Goal: Information Seeking & Learning: Learn about a topic

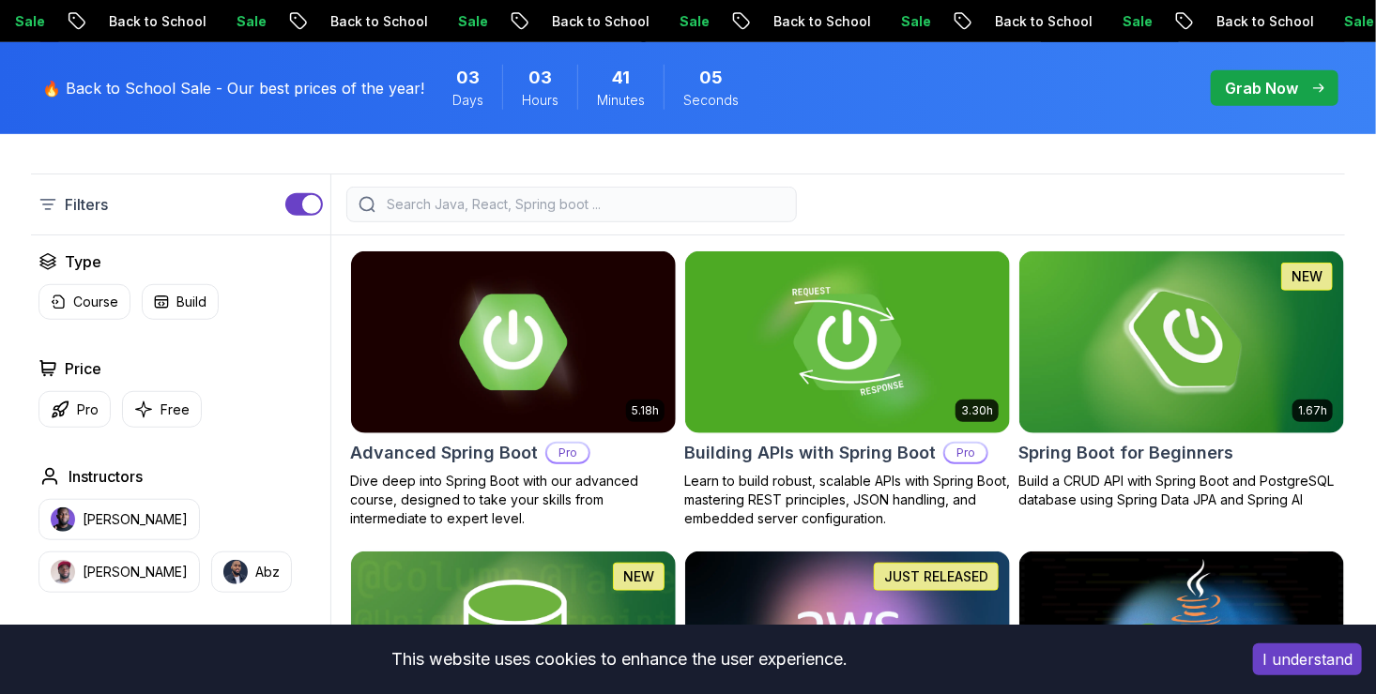
scroll to position [529, 0]
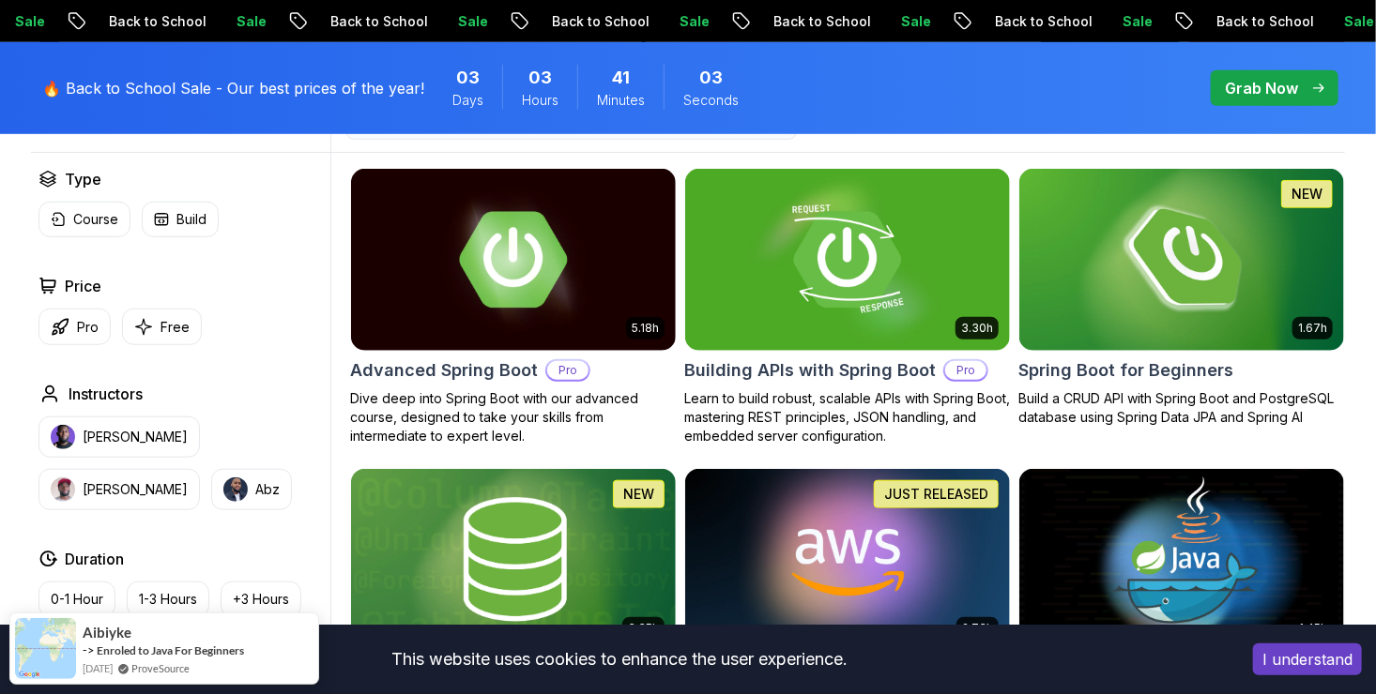
click at [1281, 670] on button "I understand" at bounding box center [1307, 660] width 109 height 32
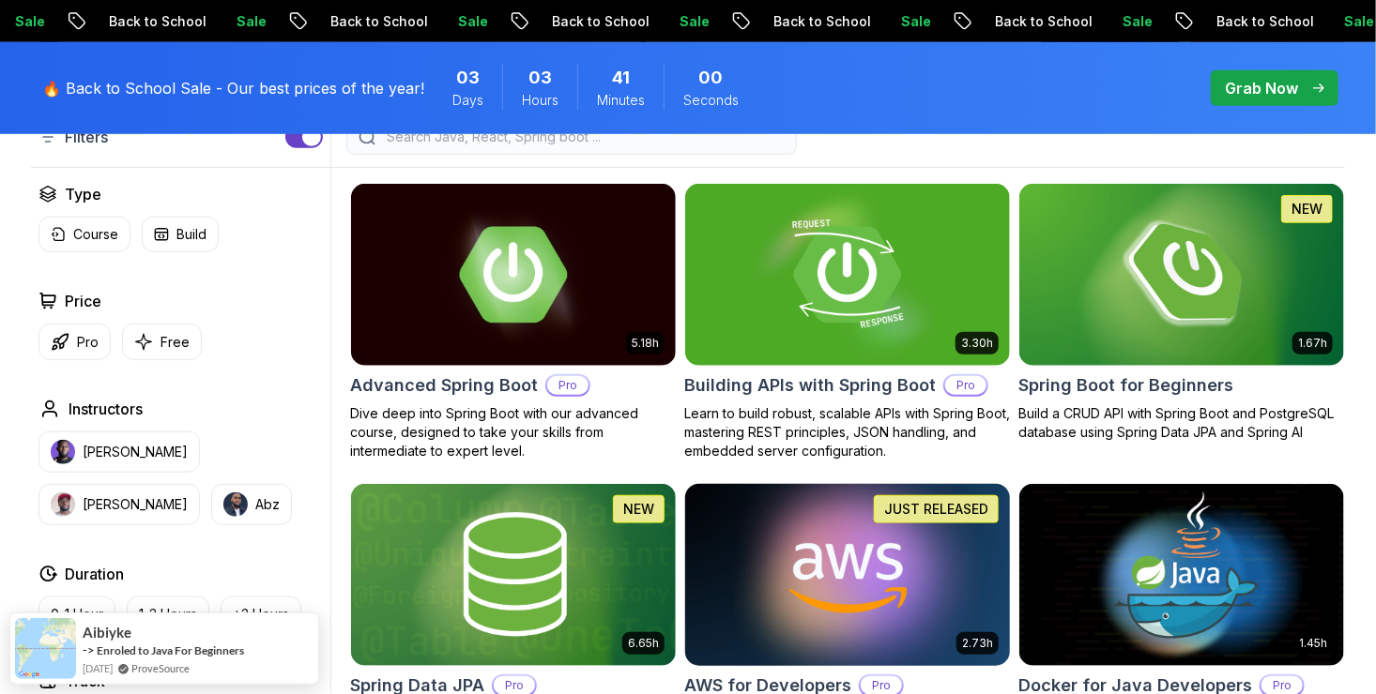
scroll to position [510, 0]
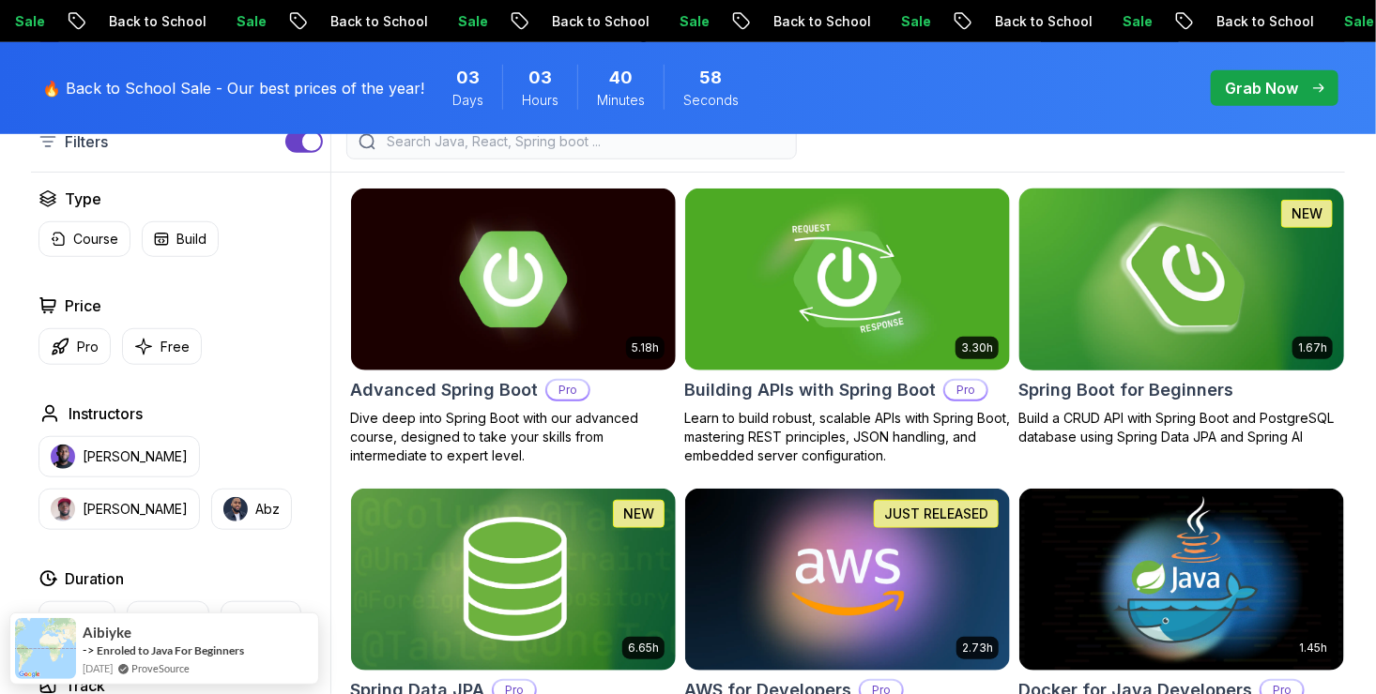
click at [1072, 312] on img at bounding box center [1181, 279] width 341 height 190
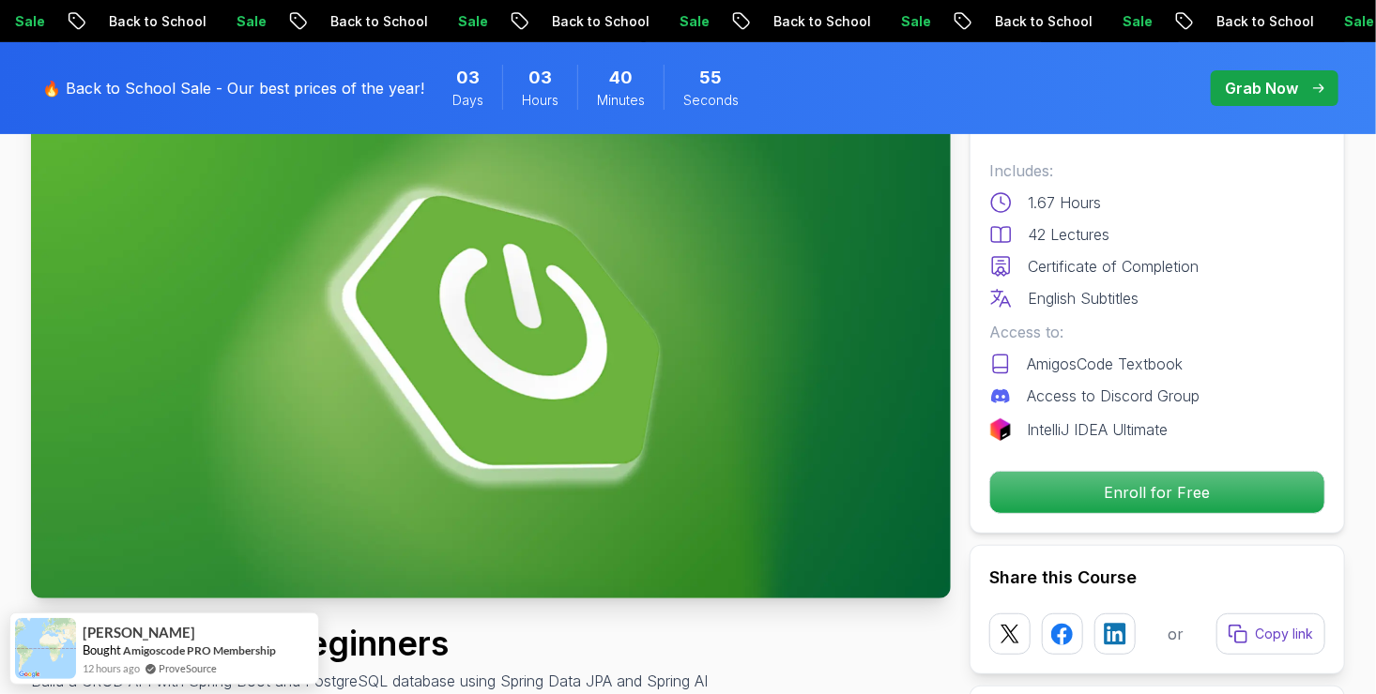
scroll to position [218, 0]
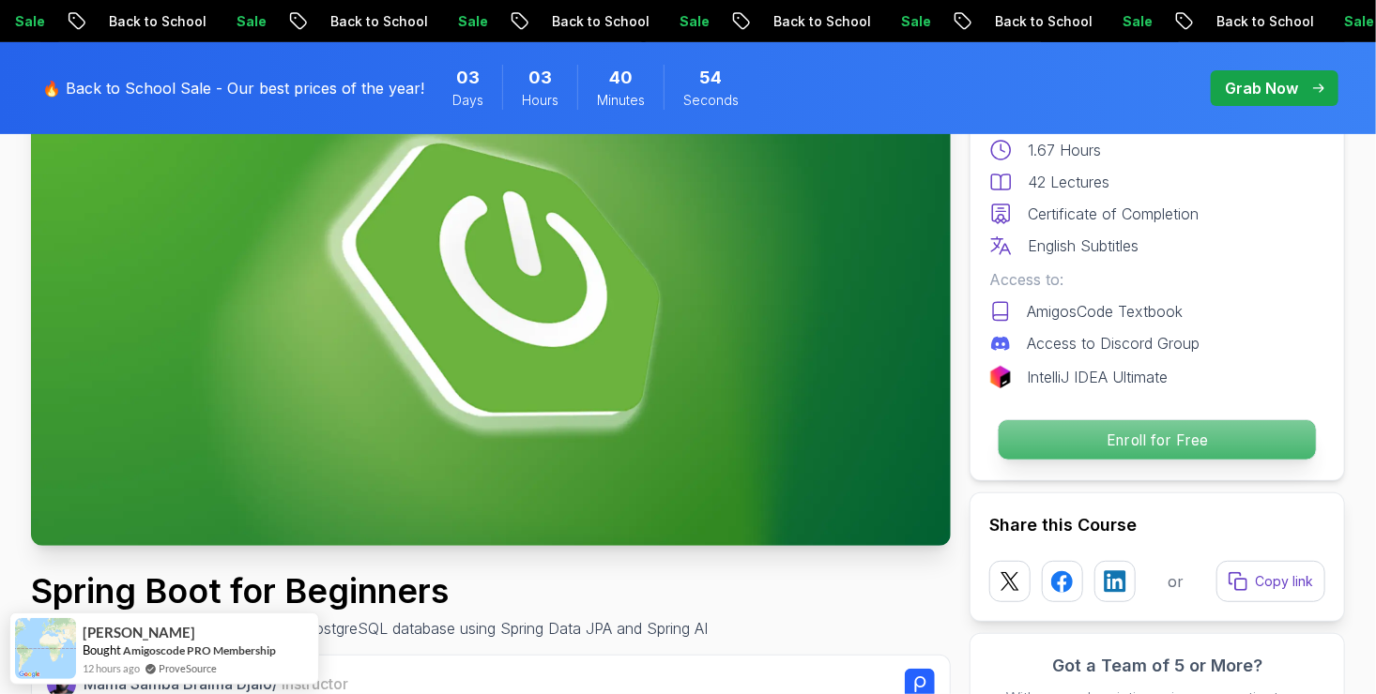
click at [1033, 429] on p "Enroll for Free" at bounding box center [1156, 439] width 317 height 39
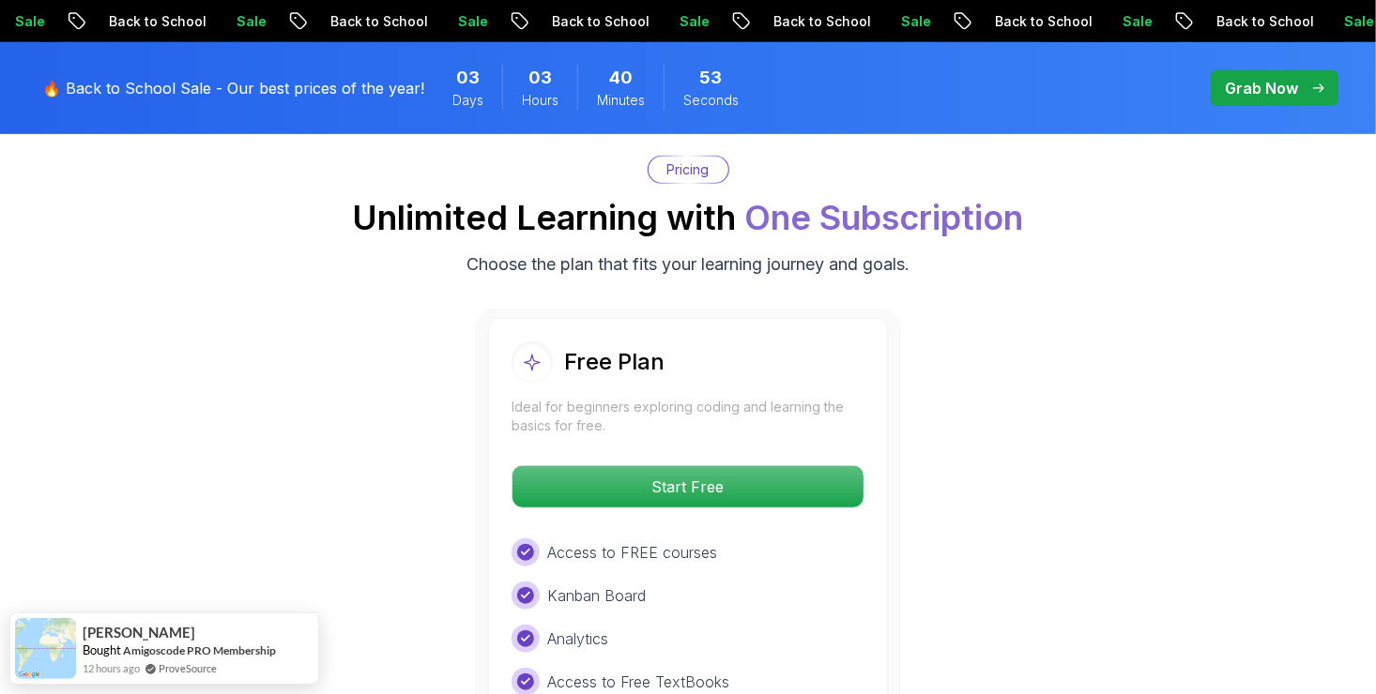
scroll to position [3813, 0]
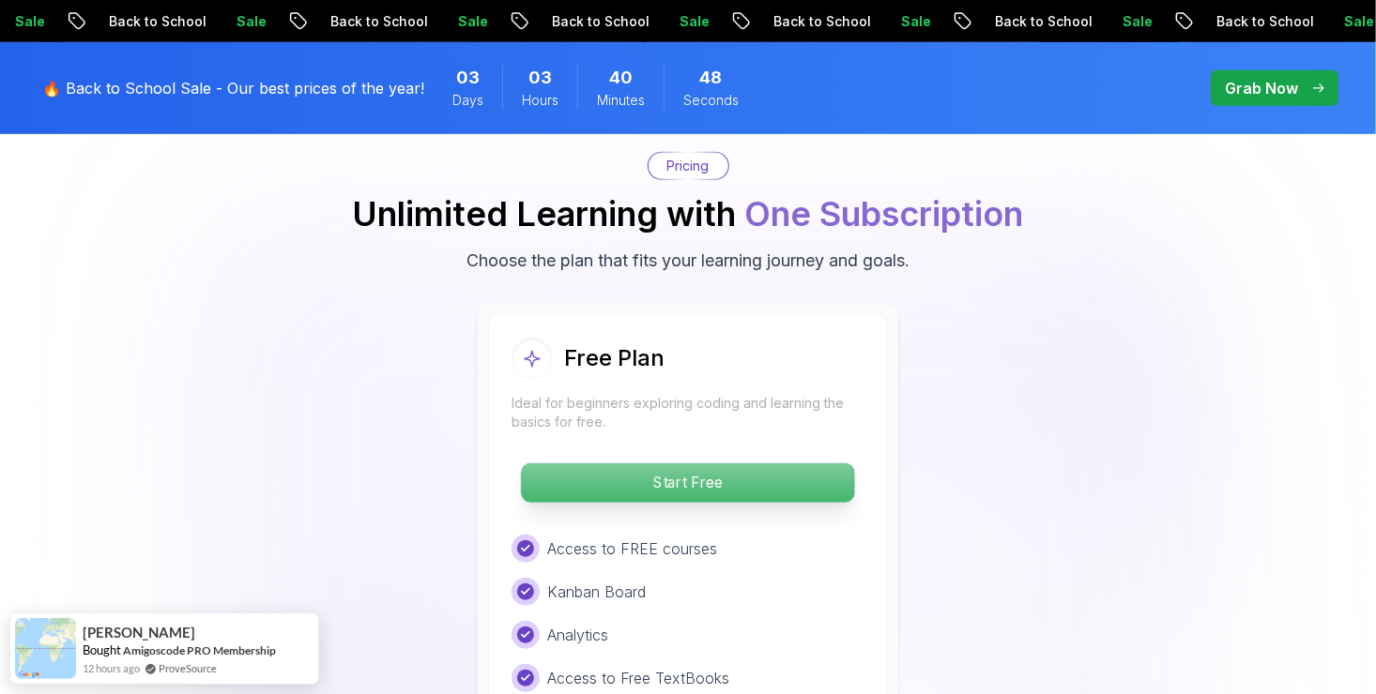
click at [677, 468] on p "Start Free" at bounding box center [687, 483] width 333 height 39
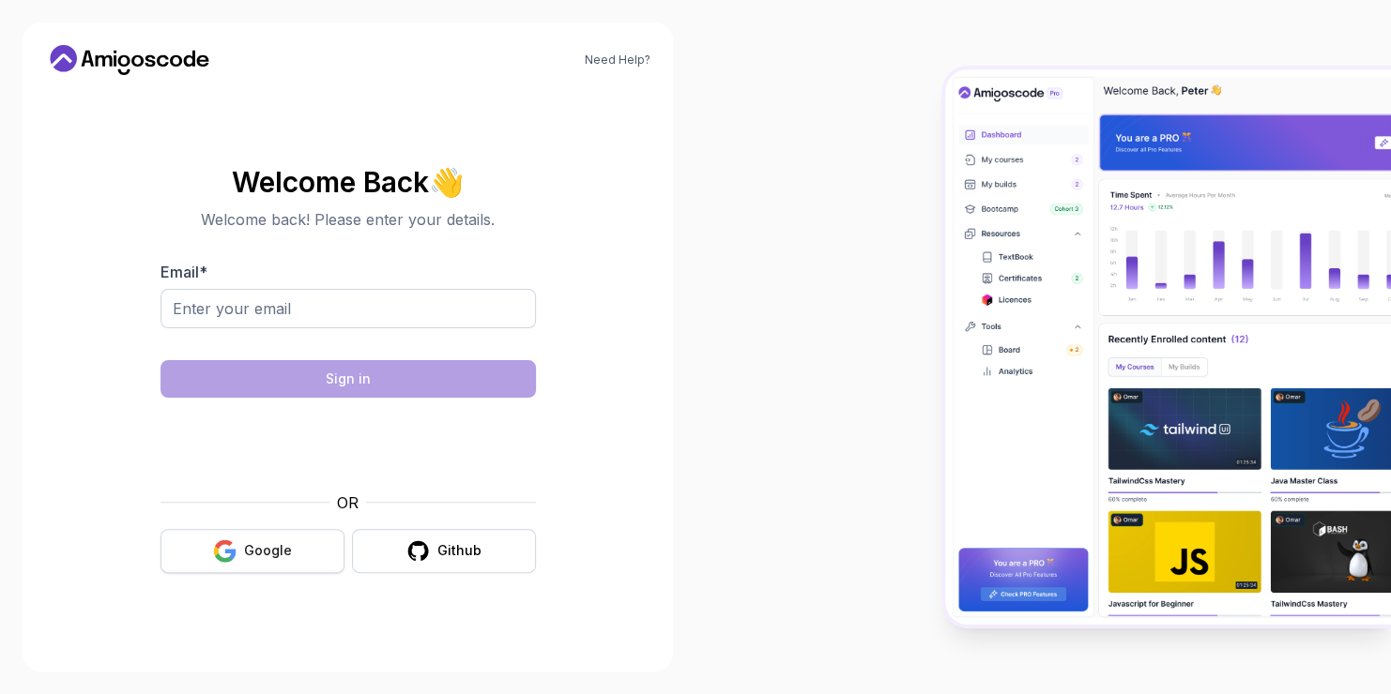
click at [294, 556] on button "Google" at bounding box center [252, 551] width 184 height 44
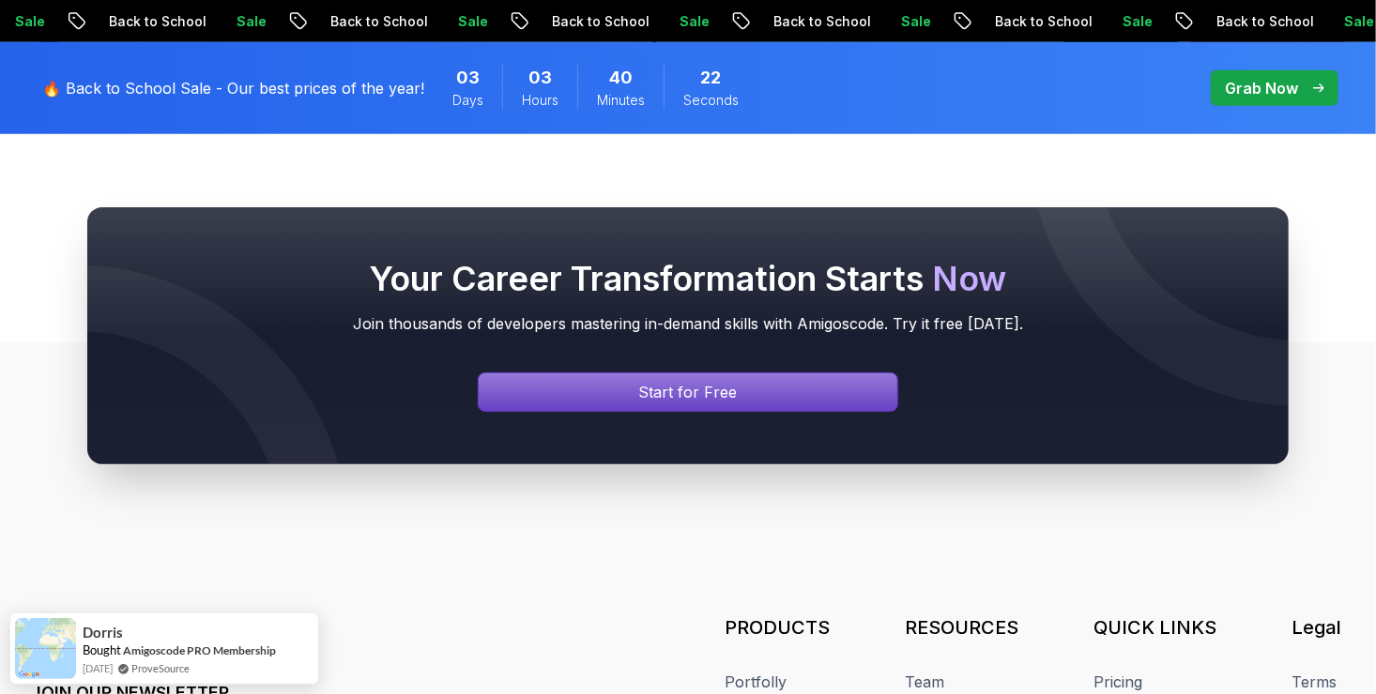
scroll to position [667, 0]
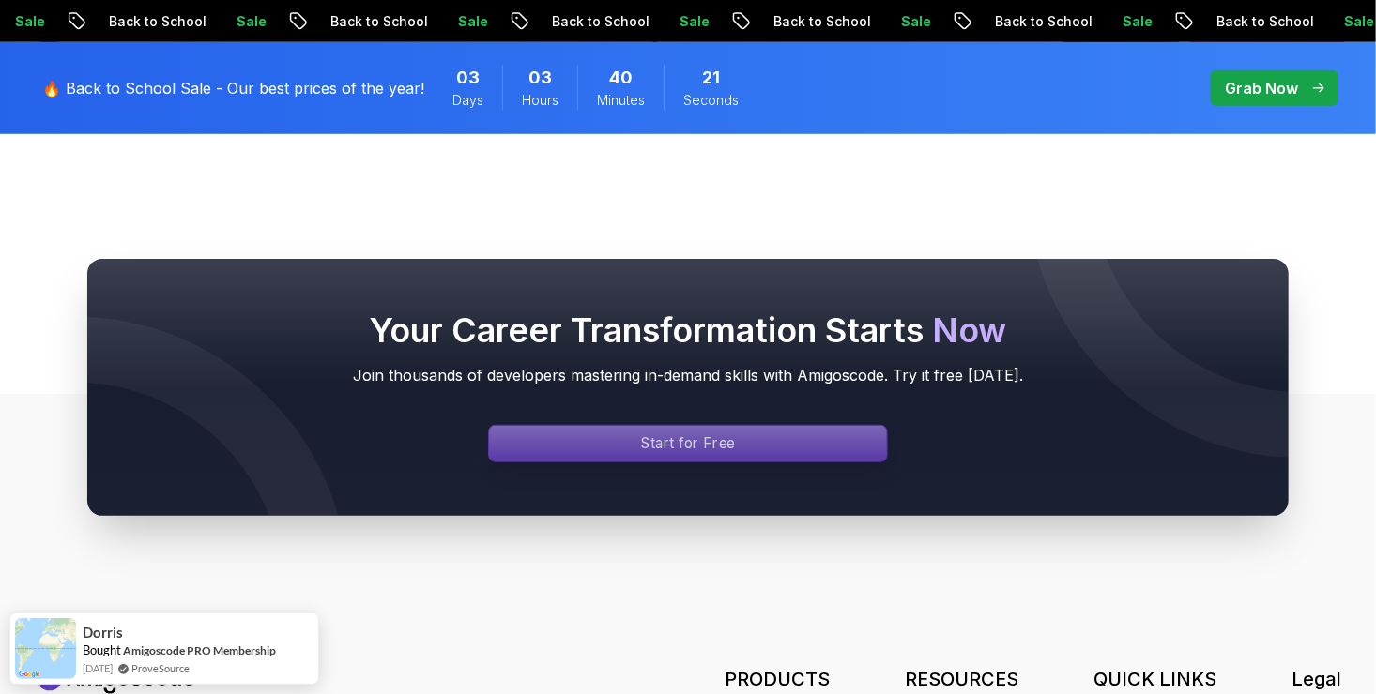
click at [667, 459] on div "Signin page" at bounding box center [688, 444] width 398 height 36
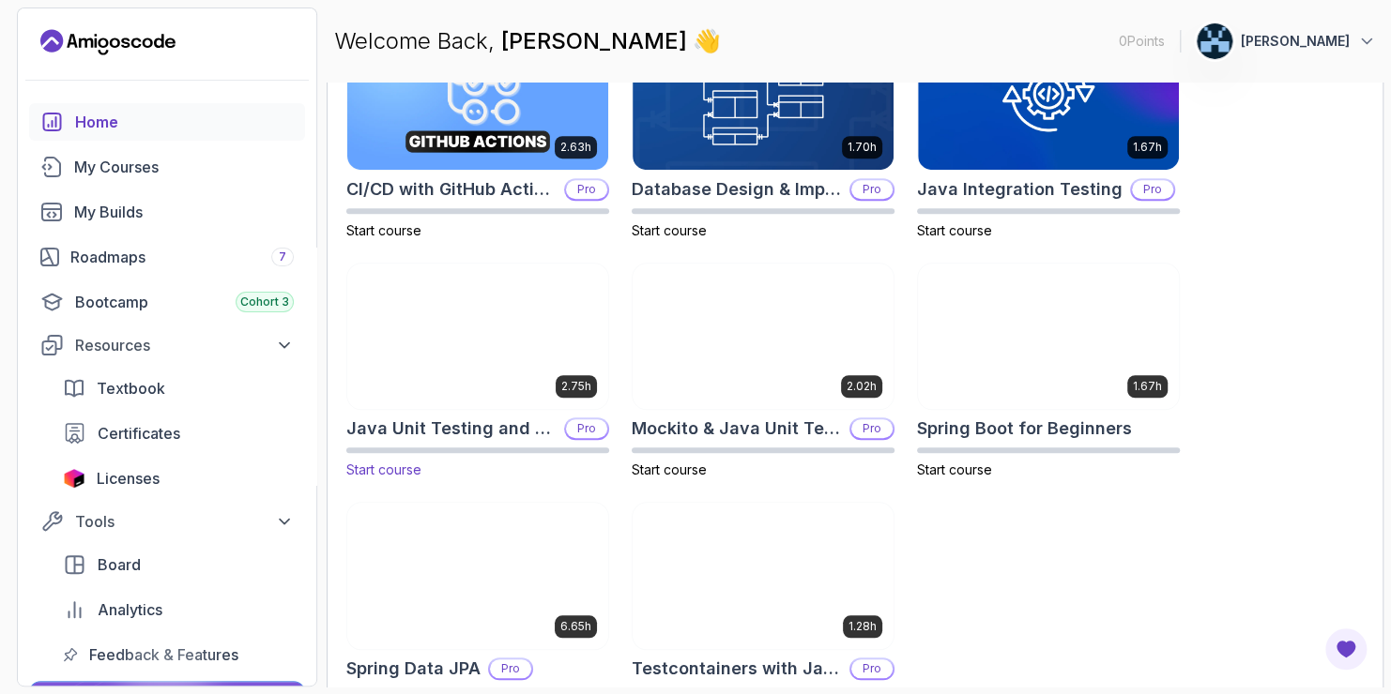
scroll to position [694, 0]
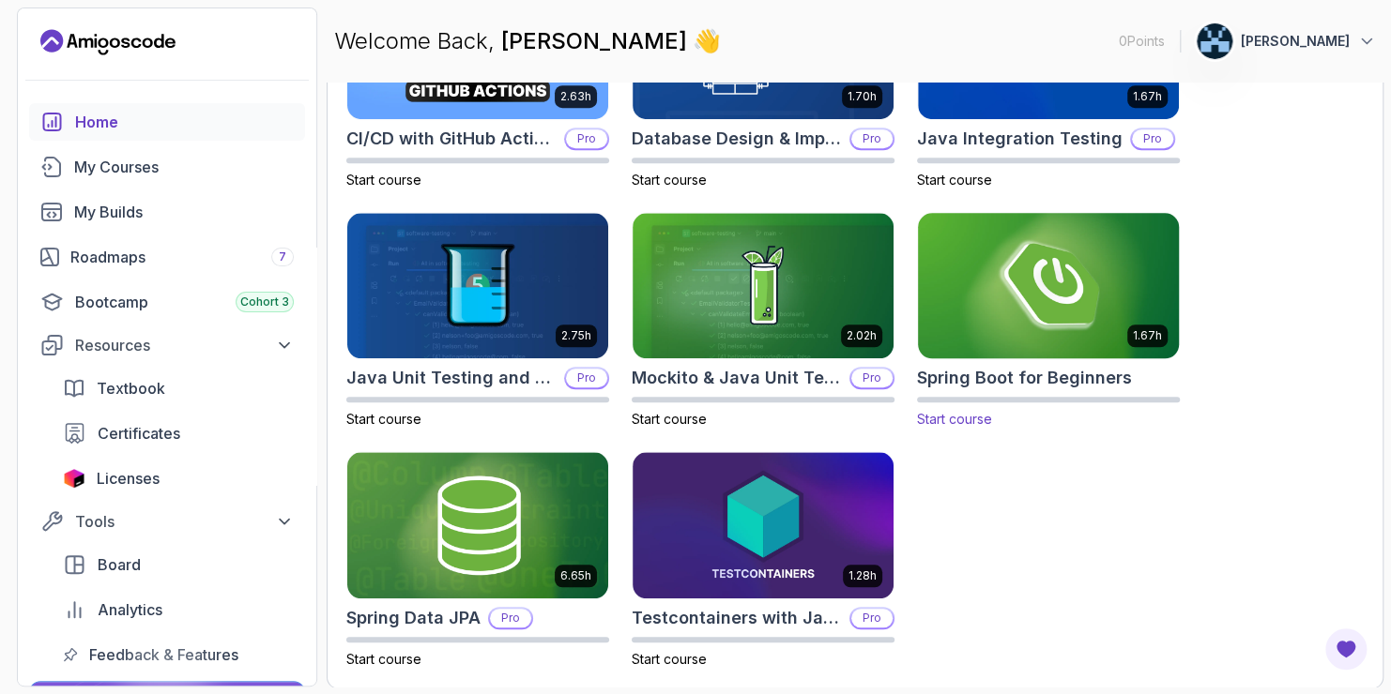
click at [981, 336] on img at bounding box center [1048, 285] width 274 height 153
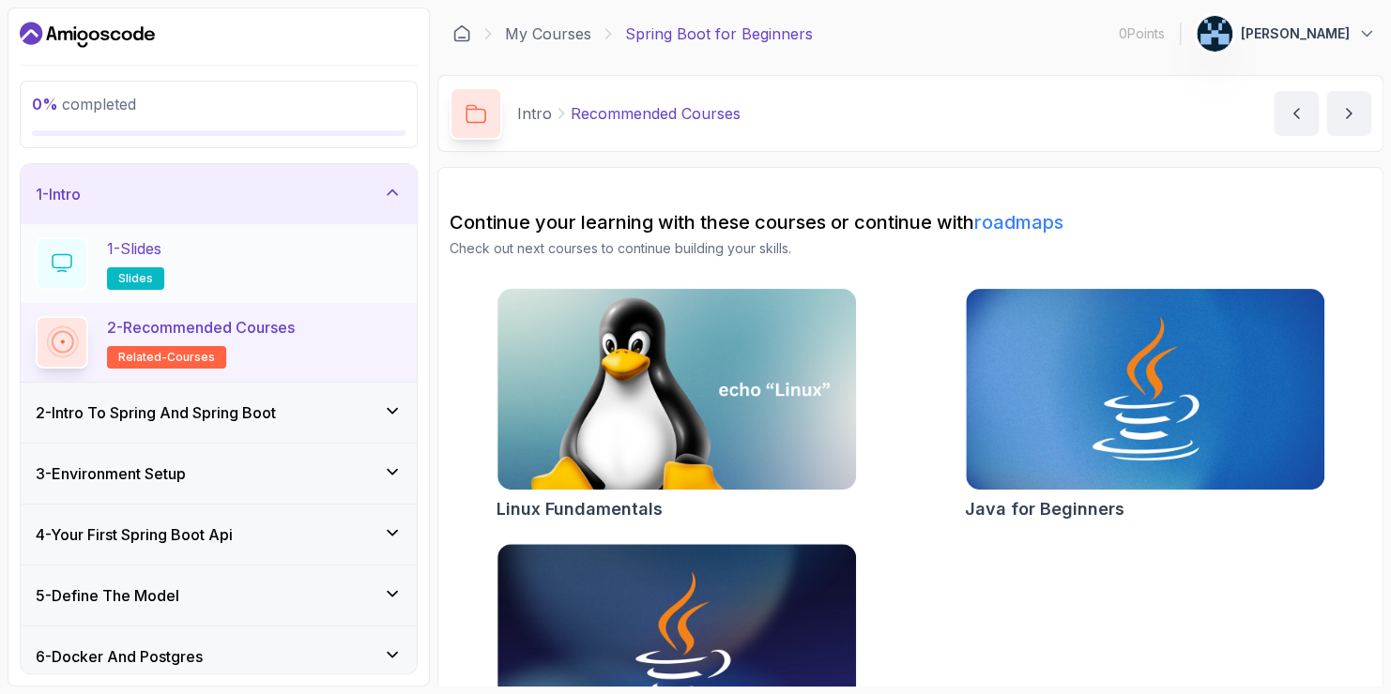
click at [145, 275] on span "slides" at bounding box center [135, 278] width 35 height 15
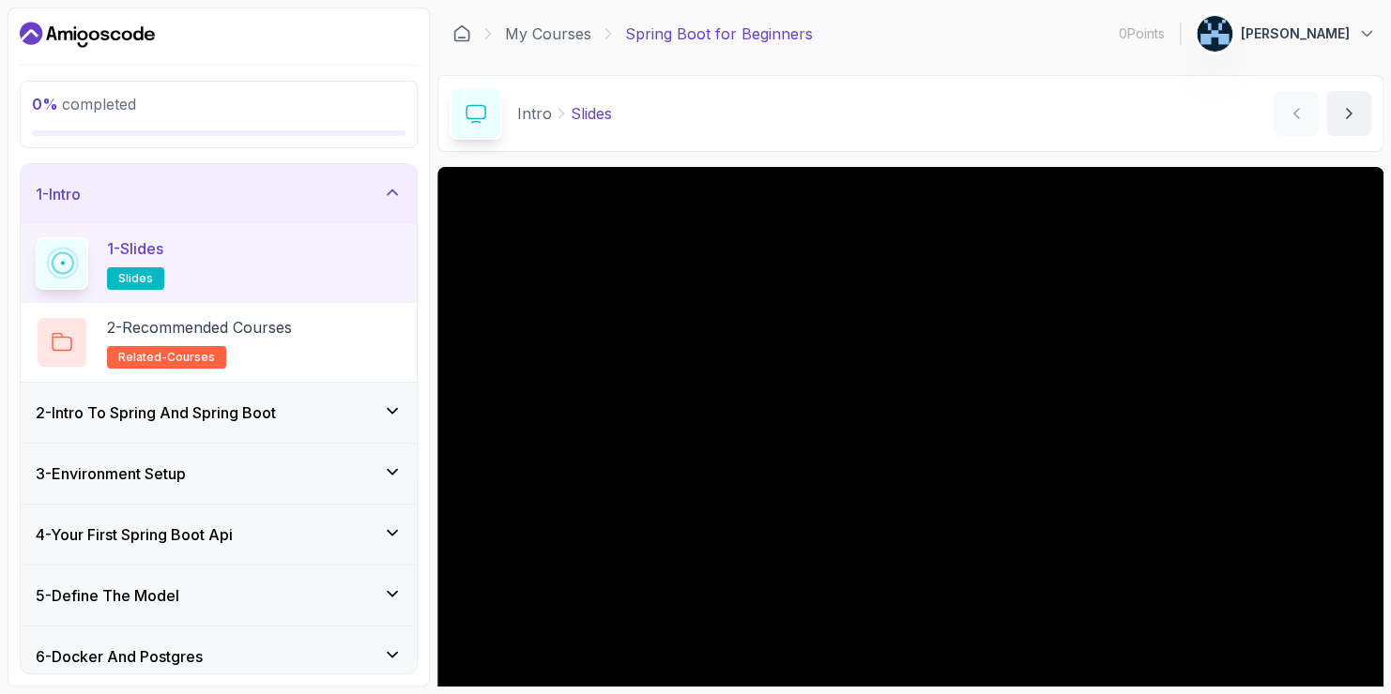
click at [380, 412] on div "2 - Intro To Spring And Spring Boot" at bounding box center [219, 413] width 366 height 23
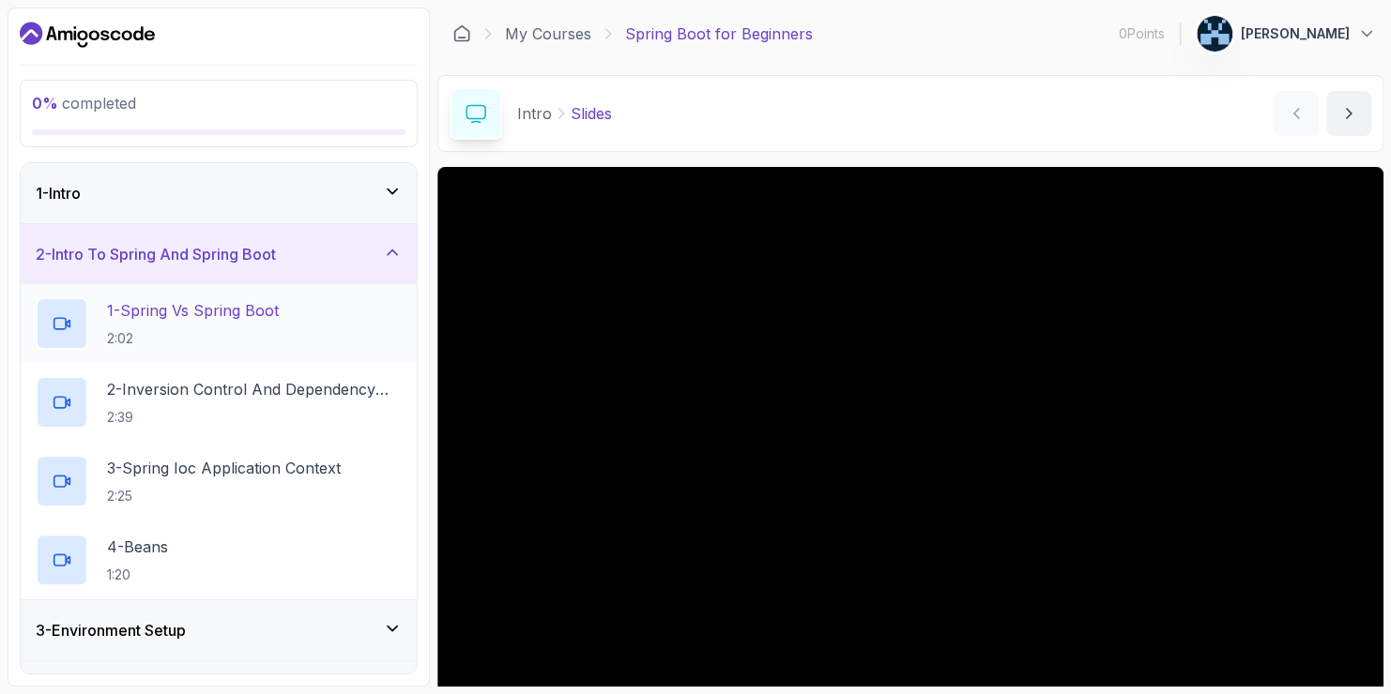
click at [236, 306] on p "1 - Spring Vs Spring Boot" at bounding box center [193, 310] width 172 height 23
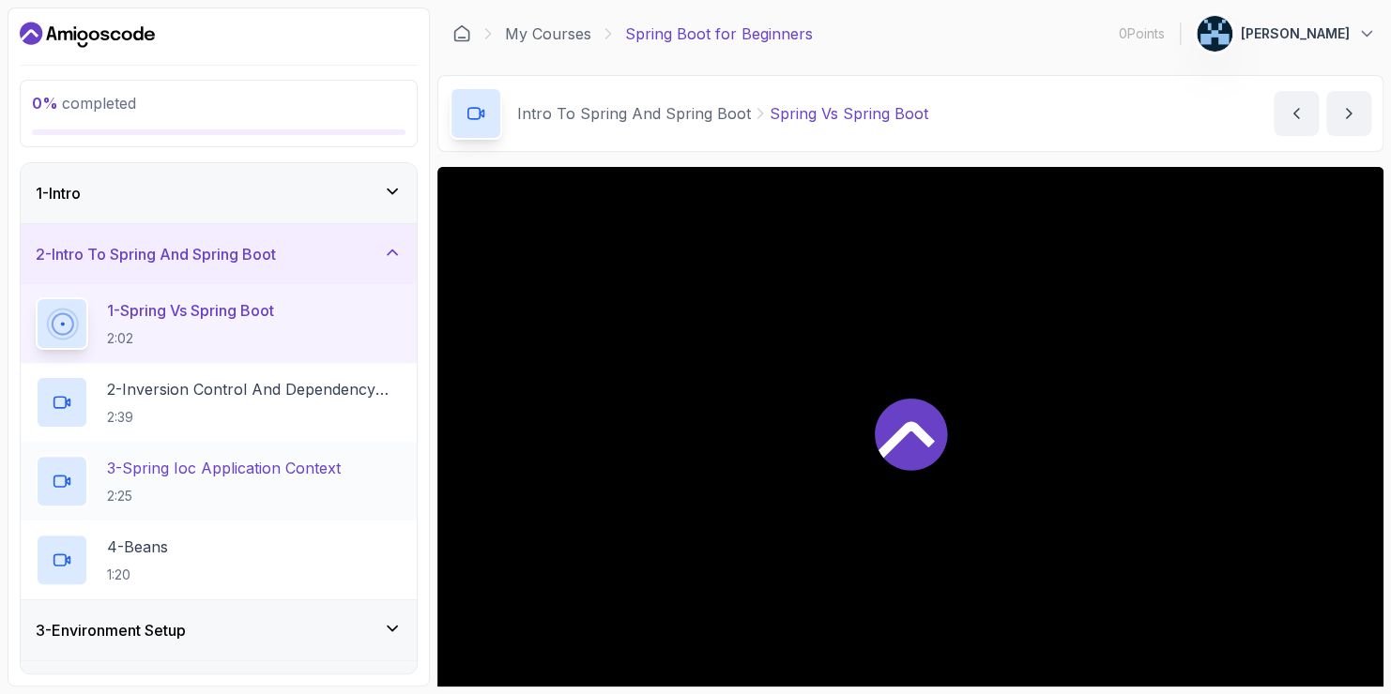
click at [223, 462] on p "3 - Spring Ioc Application Context" at bounding box center [224, 468] width 234 height 23
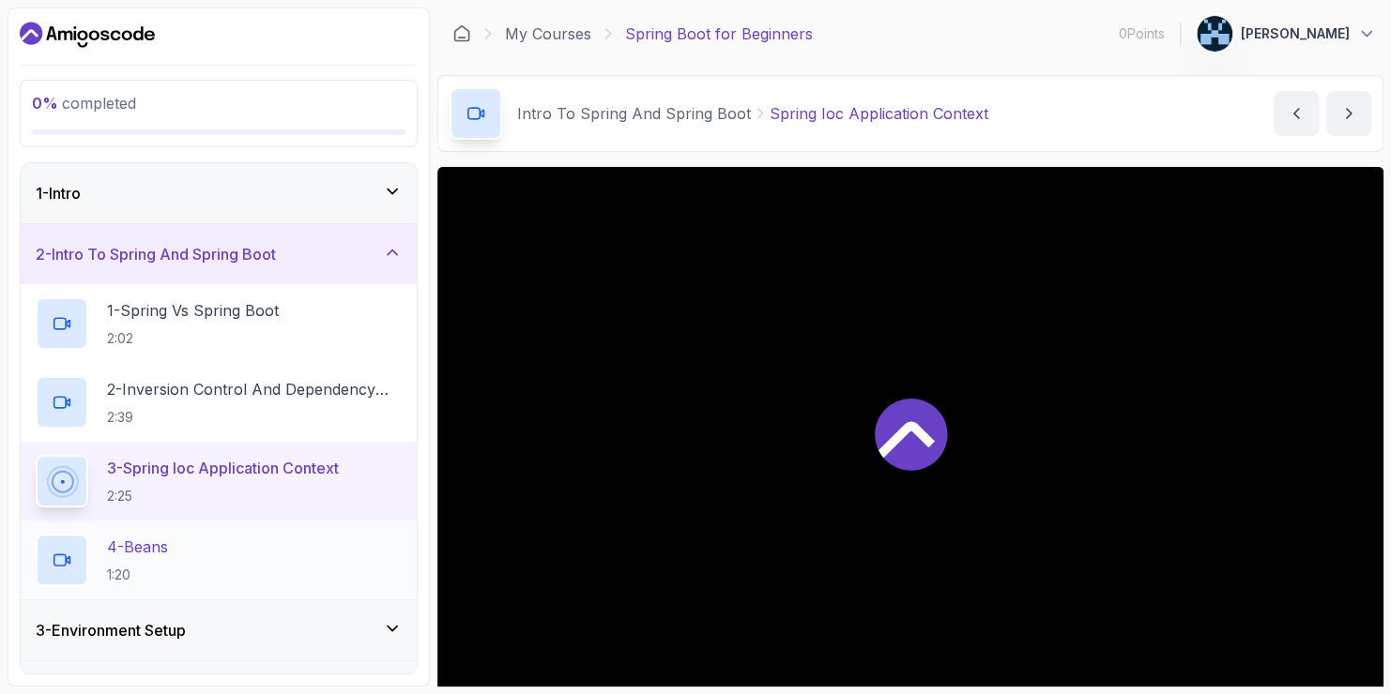
click at [155, 543] on p "4 - Beans" at bounding box center [137, 547] width 61 height 23
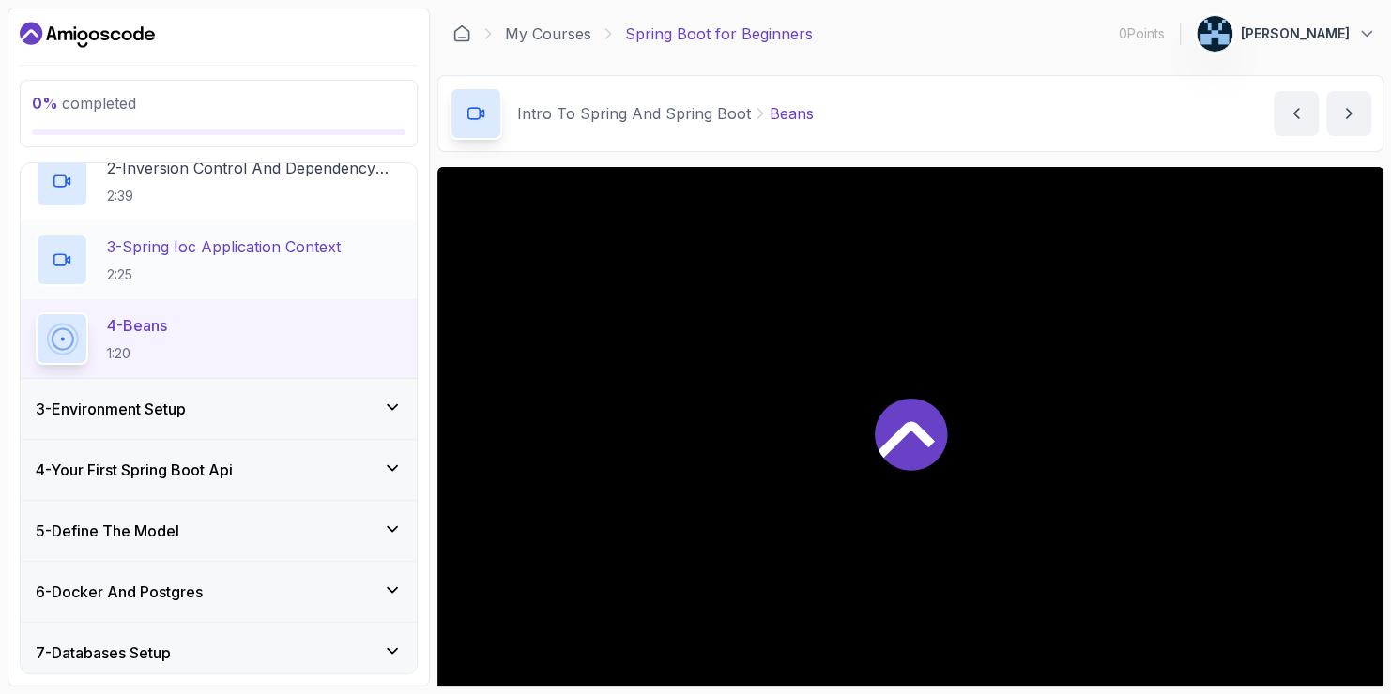
scroll to position [223, 0]
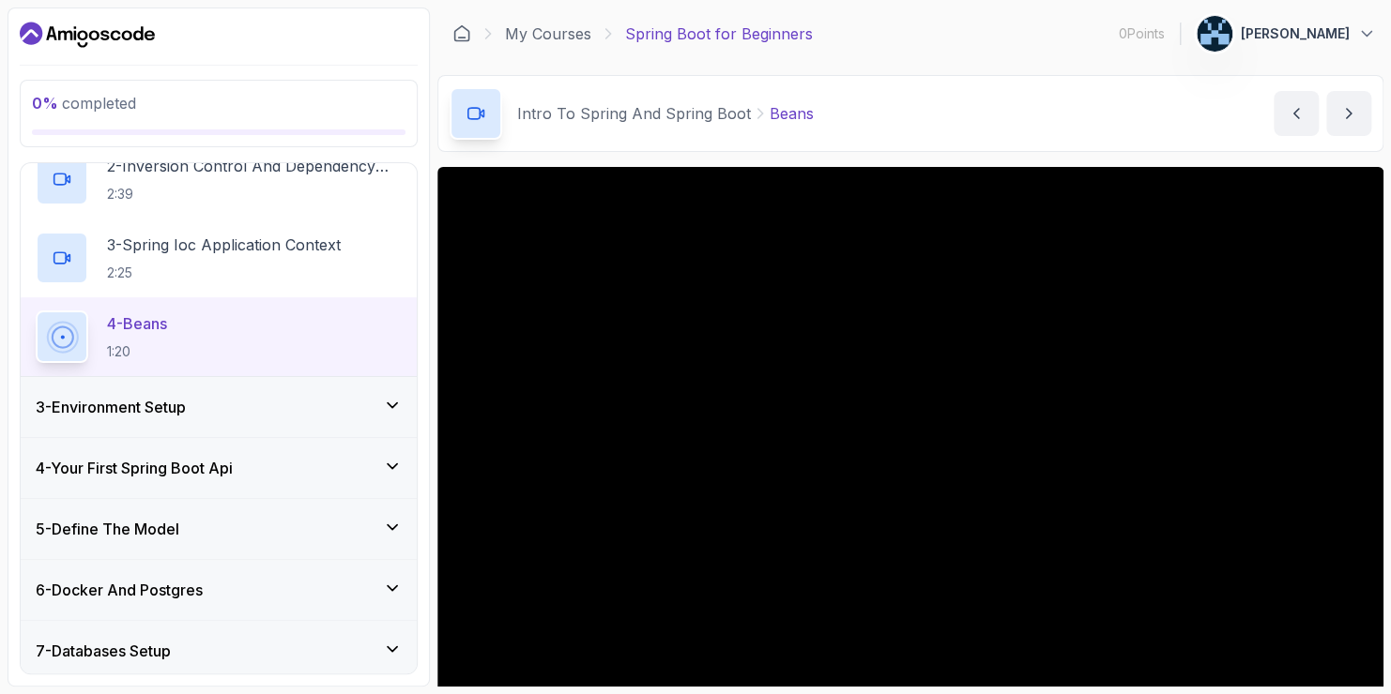
click at [314, 402] on div "3 - Environment Setup" at bounding box center [219, 407] width 366 height 23
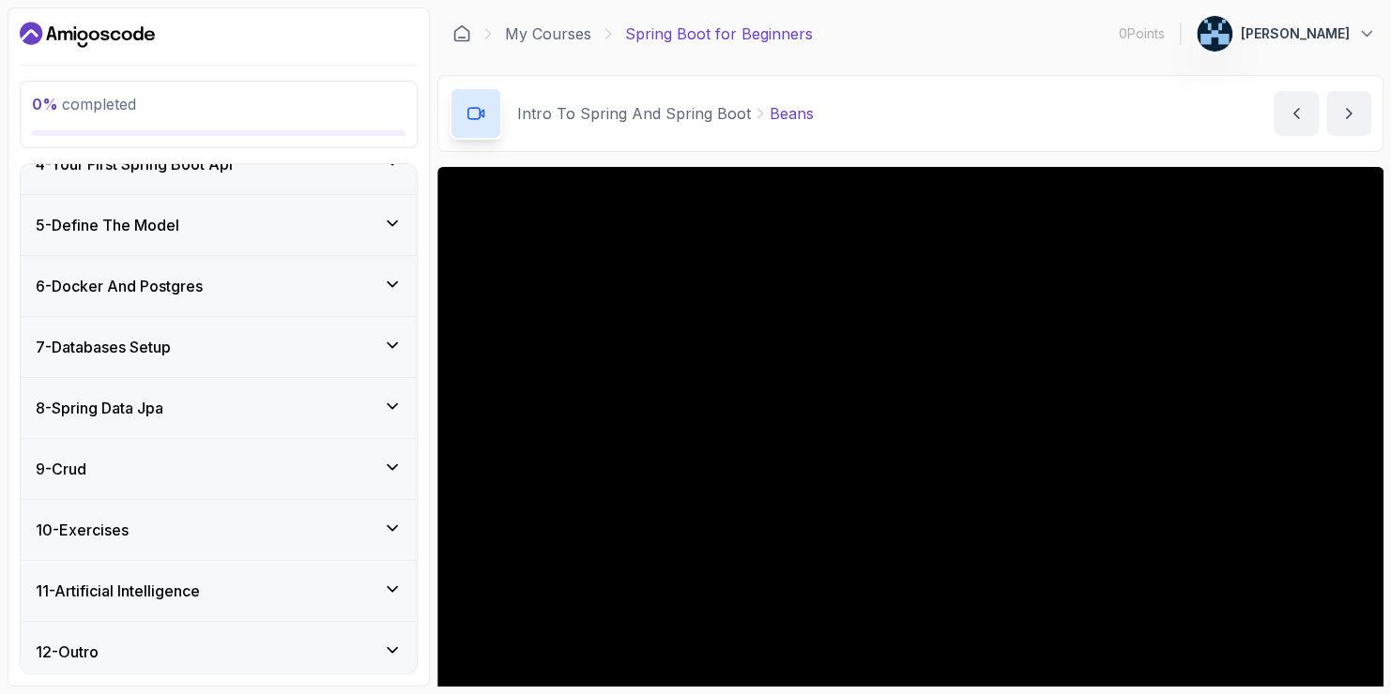
scroll to position [454, 0]
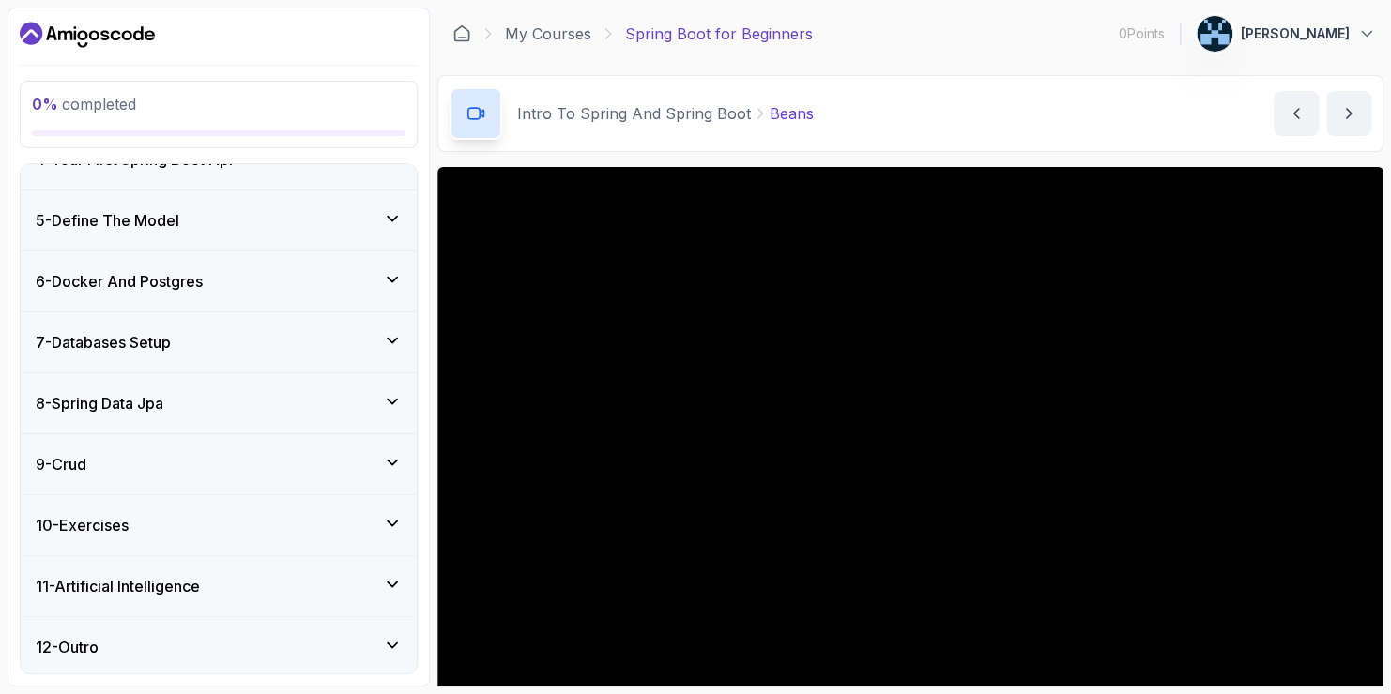
click at [1167, 687] on section "0 % completed 1 - Intro 2 - Intro To Spring And Spring Boot 3 - Environment Set…" at bounding box center [695, 347] width 1391 height 694
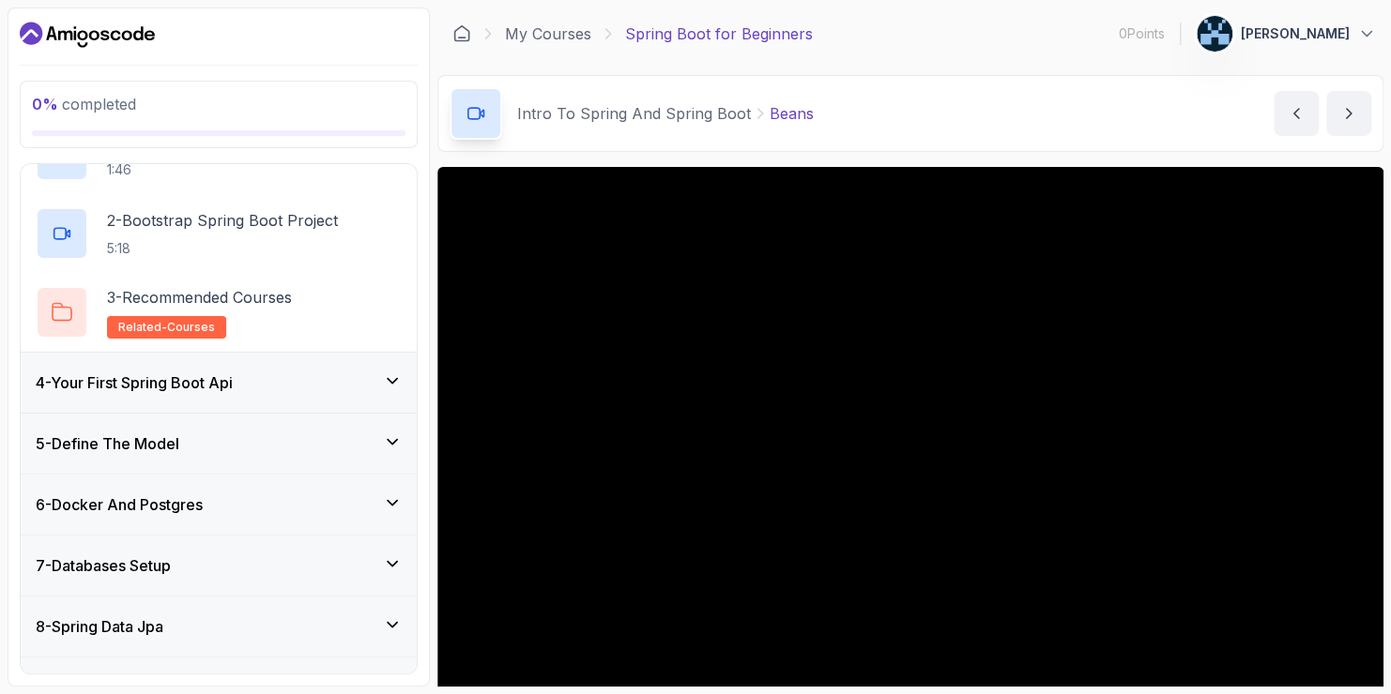
scroll to position [230, 0]
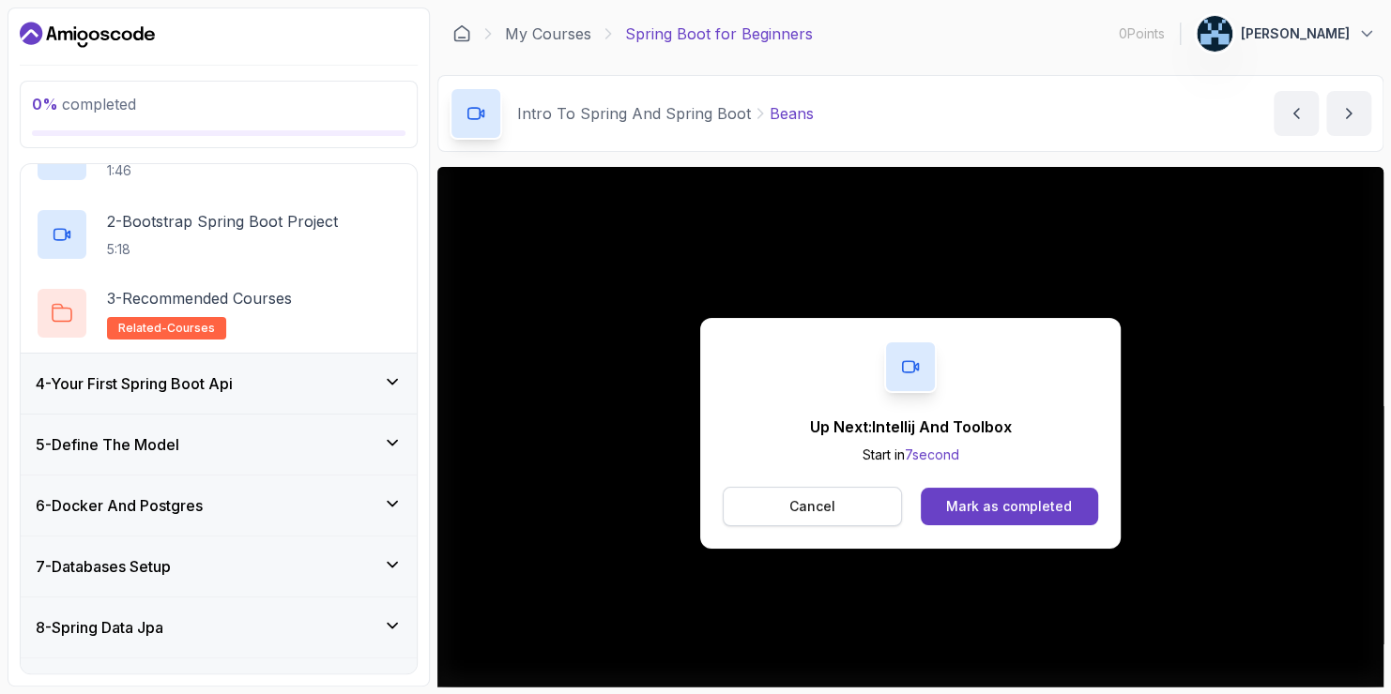
click at [768, 514] on button "Cancel" at bounding box center [812, 506] width 179 height 39
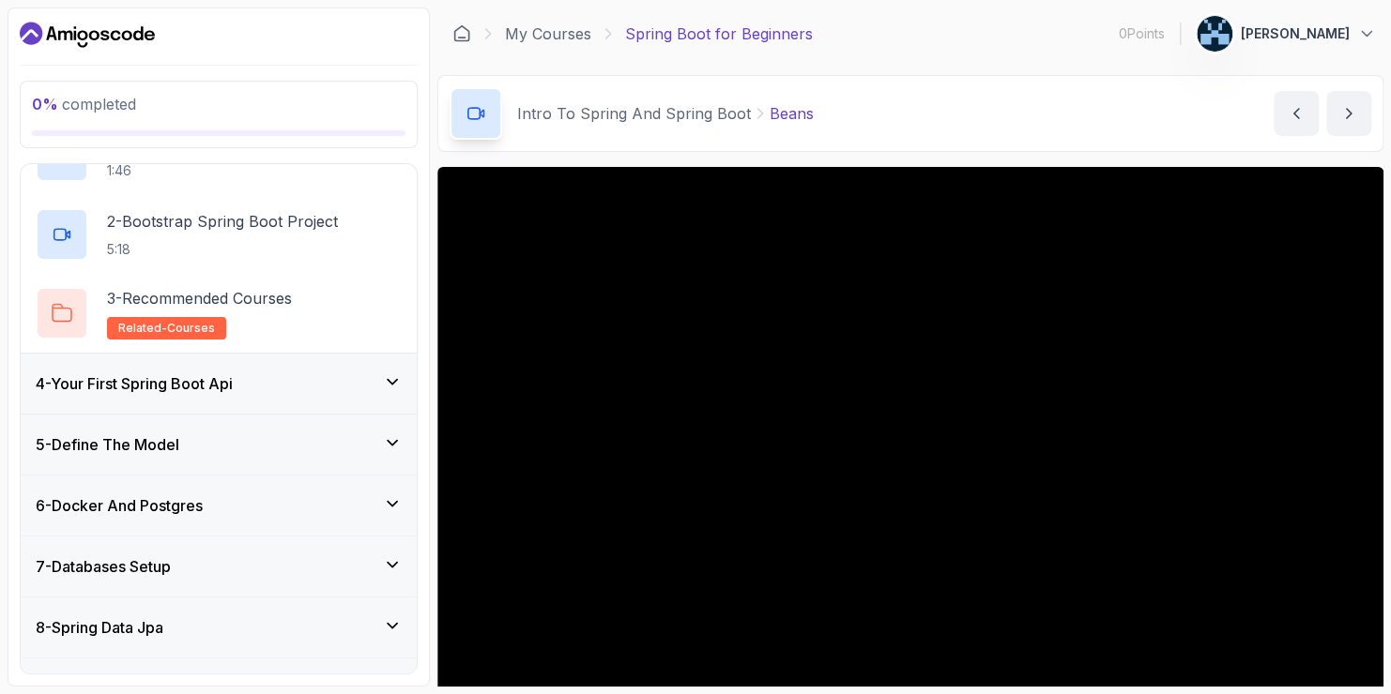
click at [279, 383] on div "4 - Your First Spring Boot Api" at bounding box center [219, 384] width 366 height 23
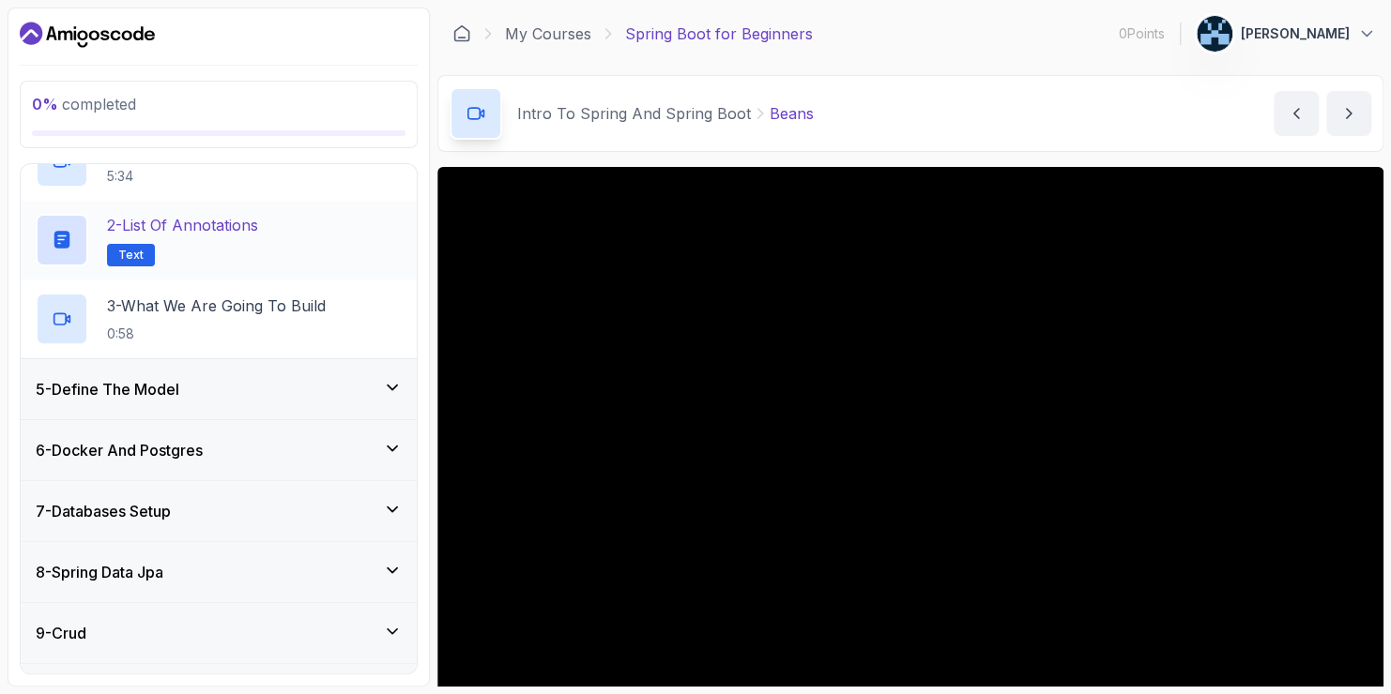
scroll to position [322, 0]
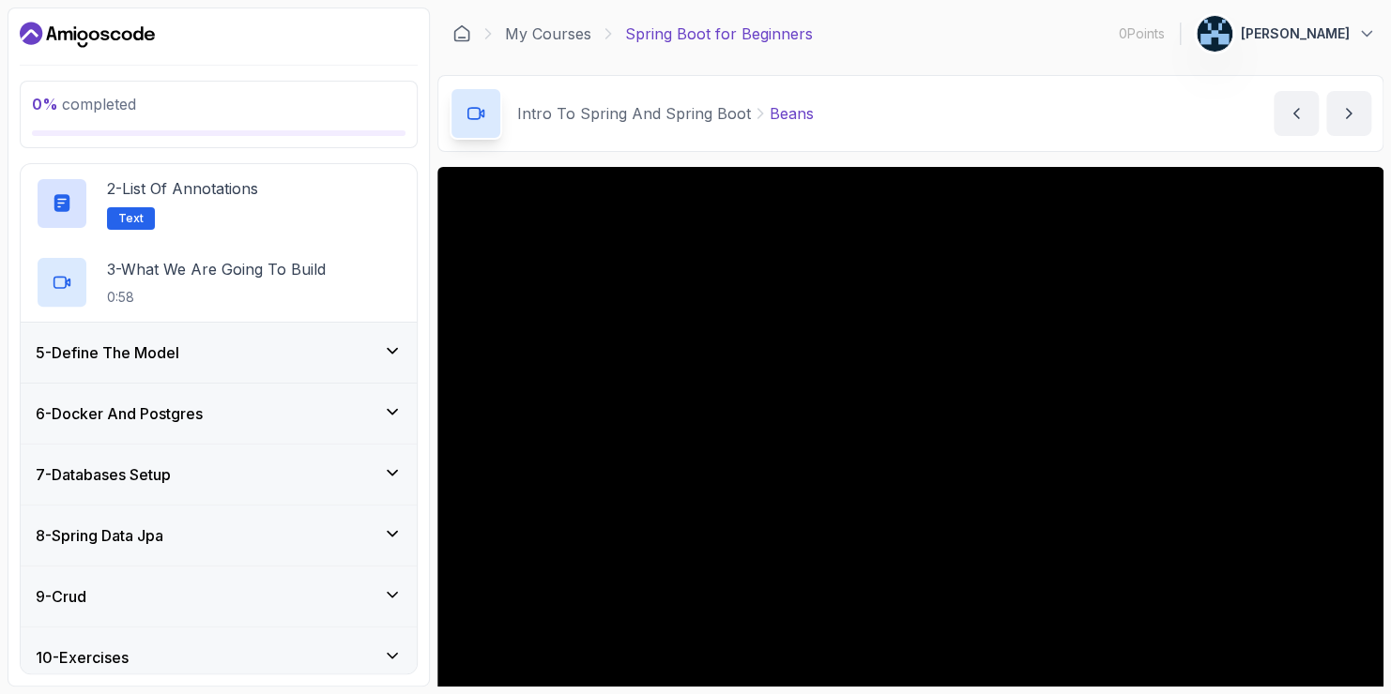
click at [206, 364] on div "5 - Define The Model" at bounding box center [219, 353] width 396 height 60
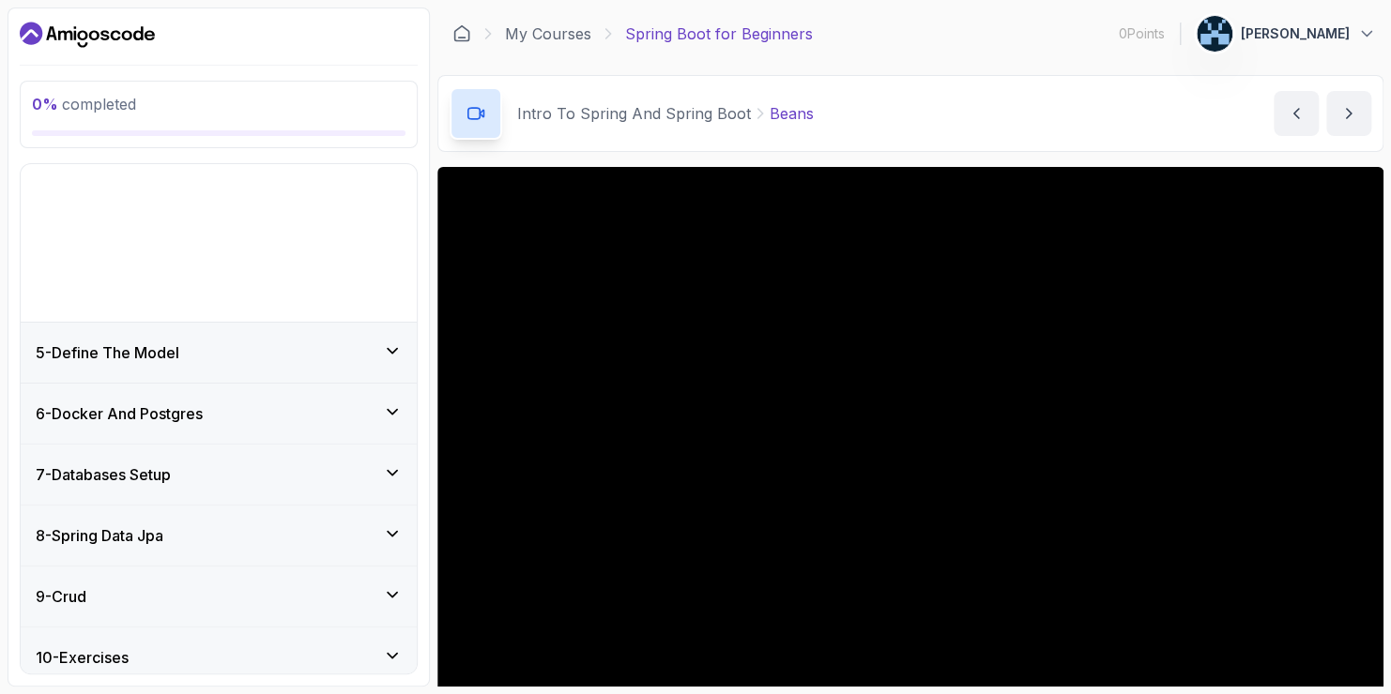
scroll to position [218, 0]
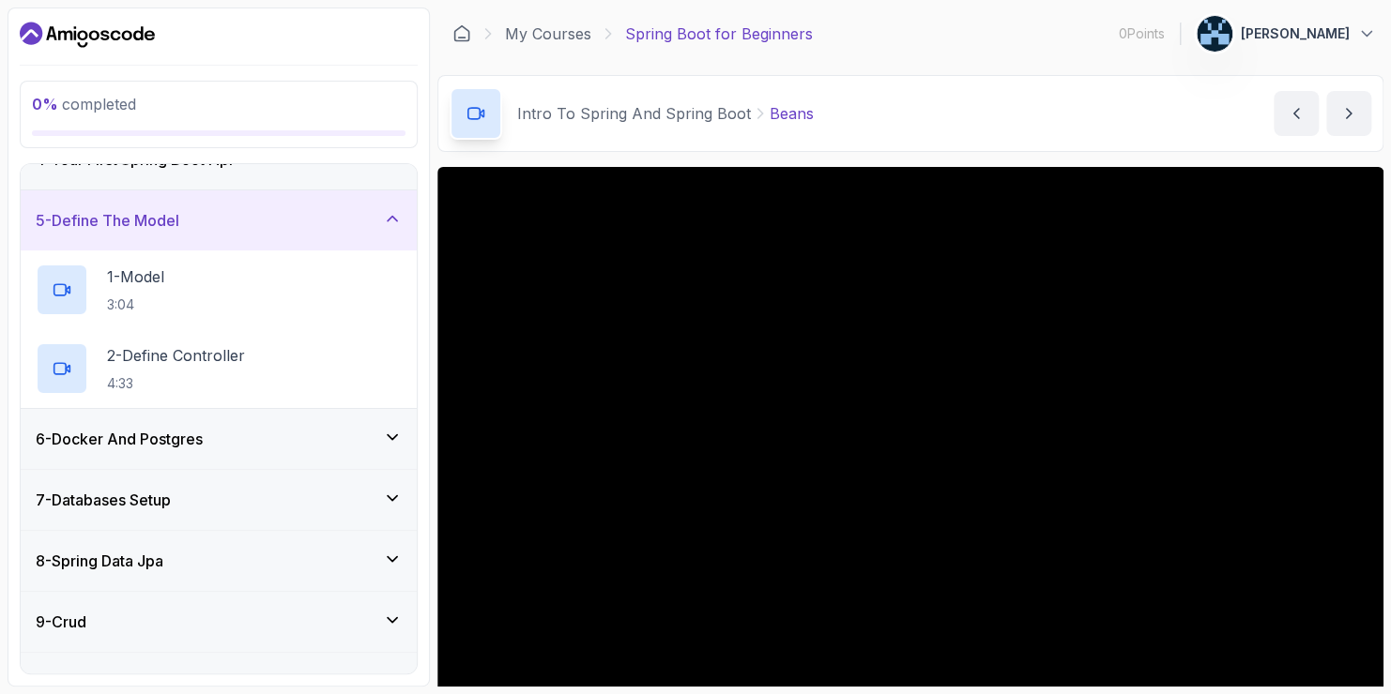
click at [174, 432] on h3 "6 - Docker And Postgres" at bounding box center [119, 439] width 167 height 23
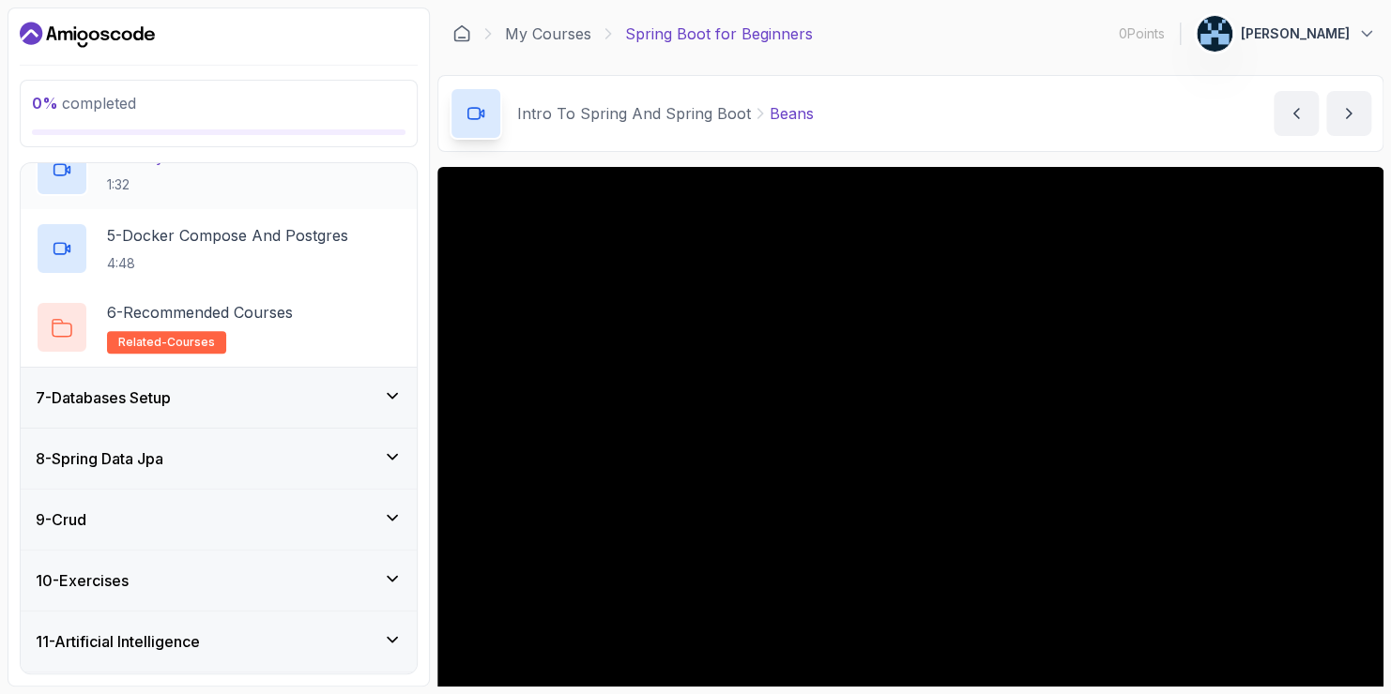
scroll to position [634, 0]
click at [244, 388] on div "7 - Databases Setup" at bounding box center [219, 398] width 366 height 23
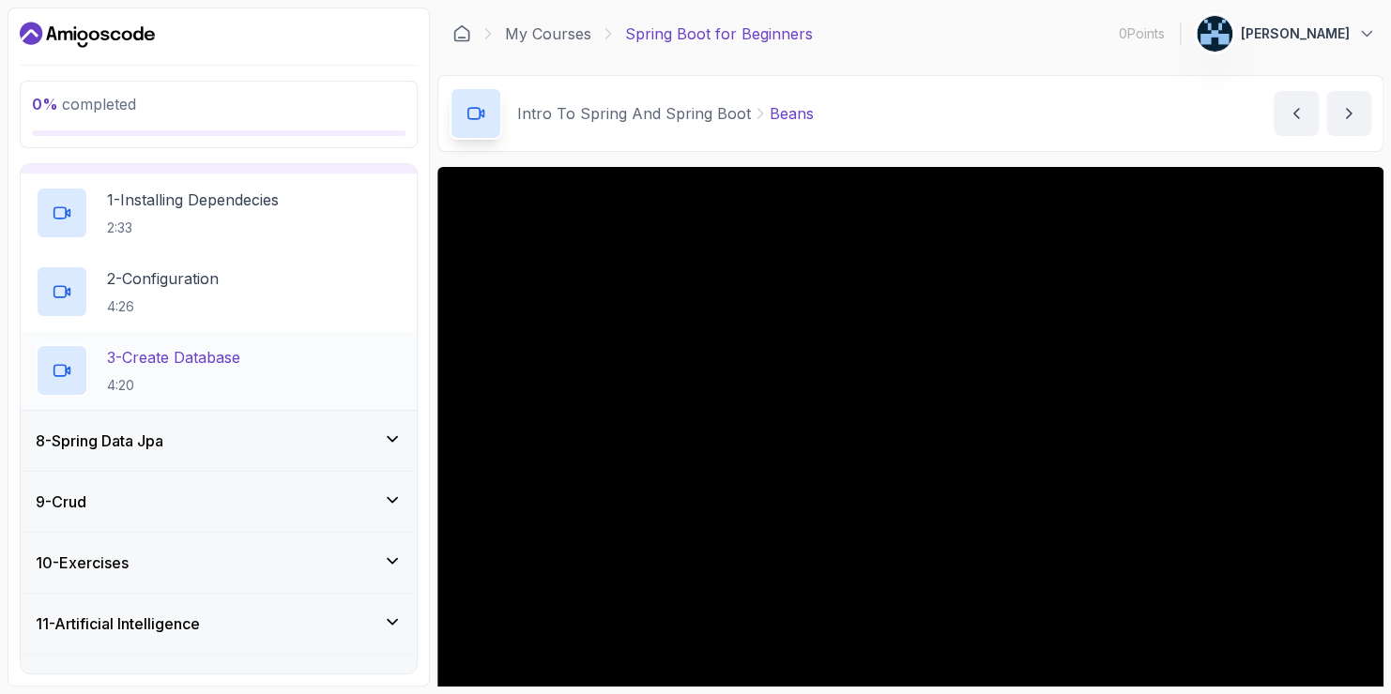
scroll to position [420, 0]
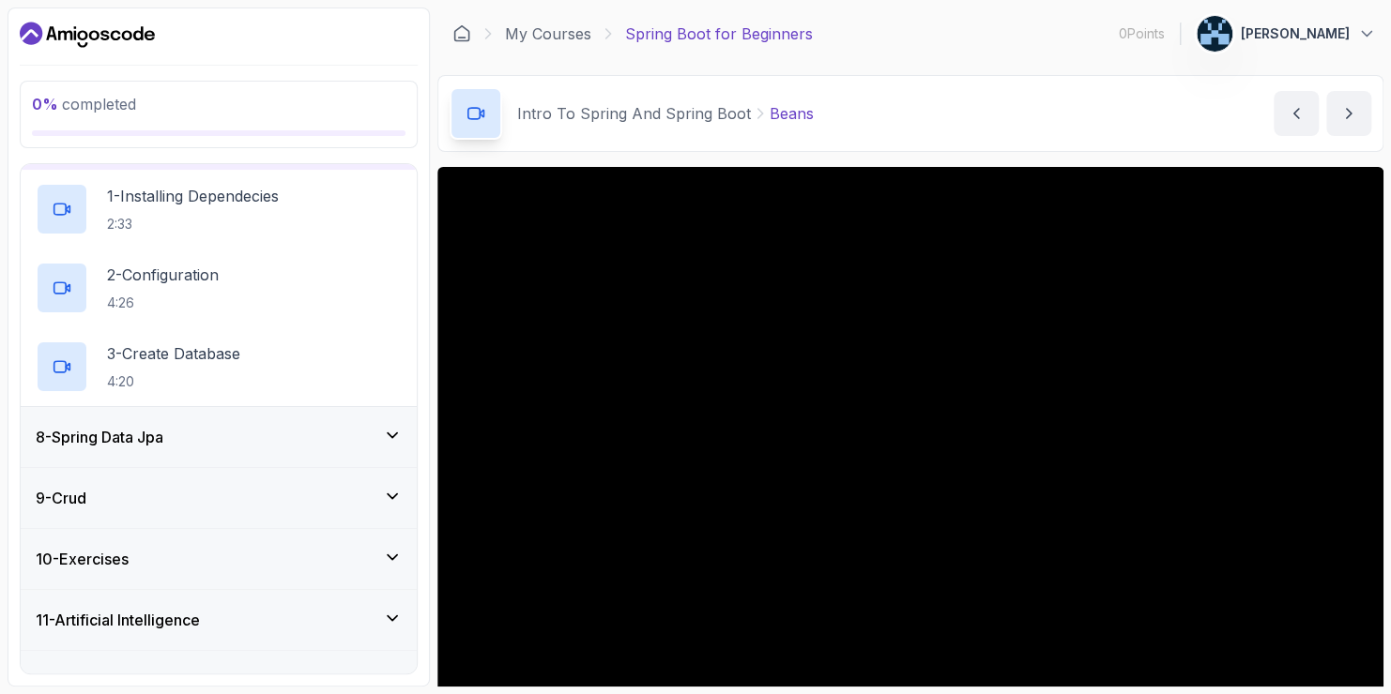
click at [209, 451] on div "8 - Spring Data Jpa" at bounding box center [219, 437] width 396 height 60
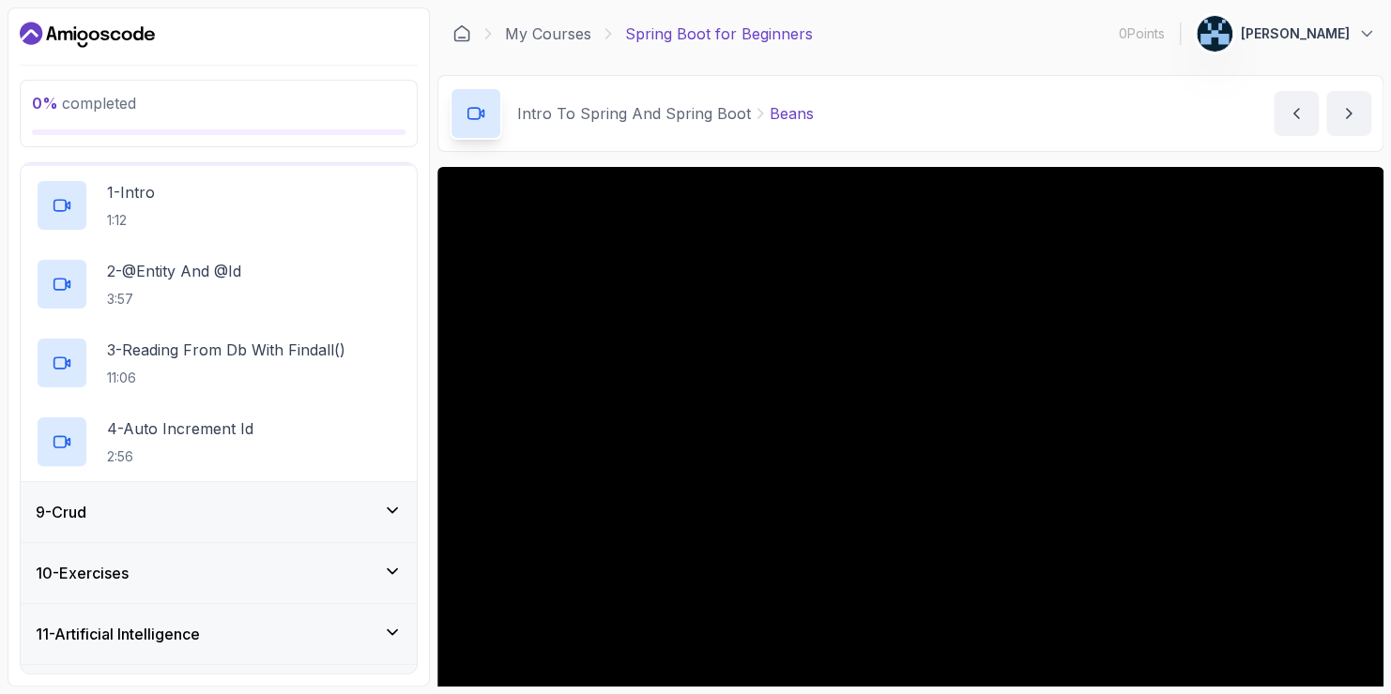
scroll to position [533, 0]
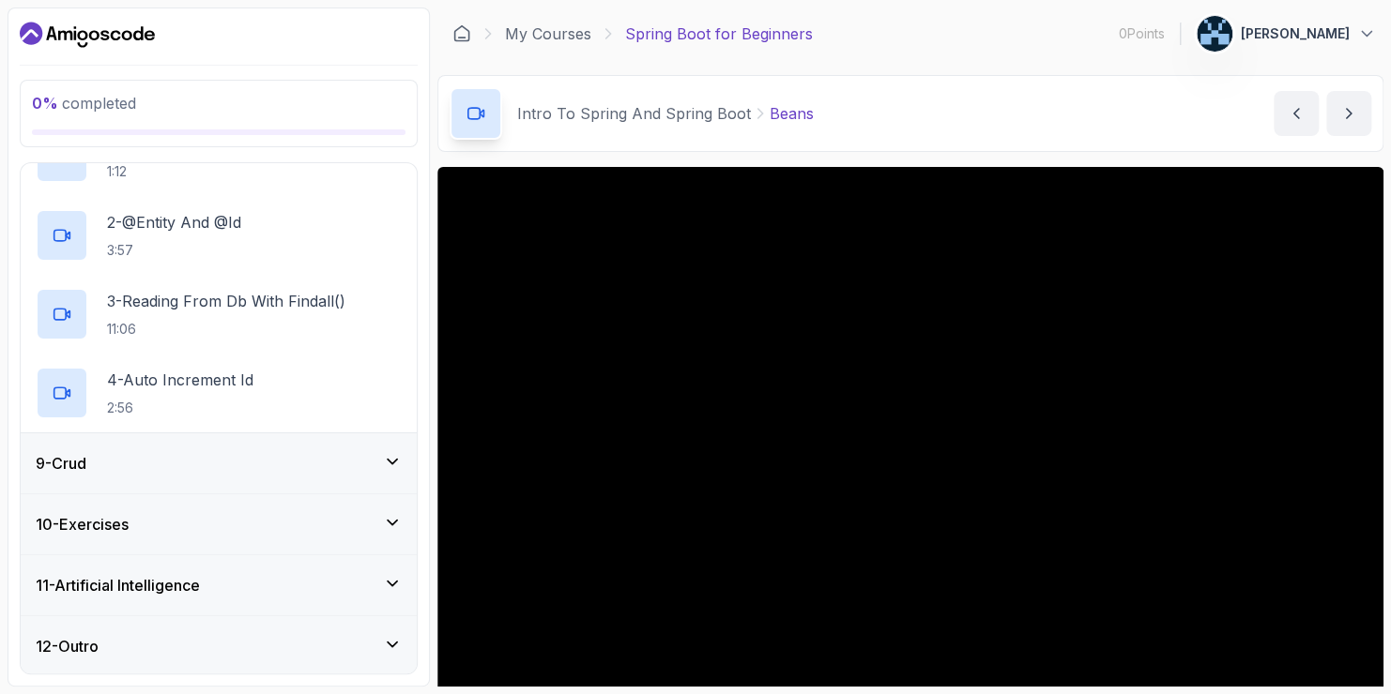
click at [181, 464] on div "9 - Crud" at bounding box center [219, 463] width 366 height 23
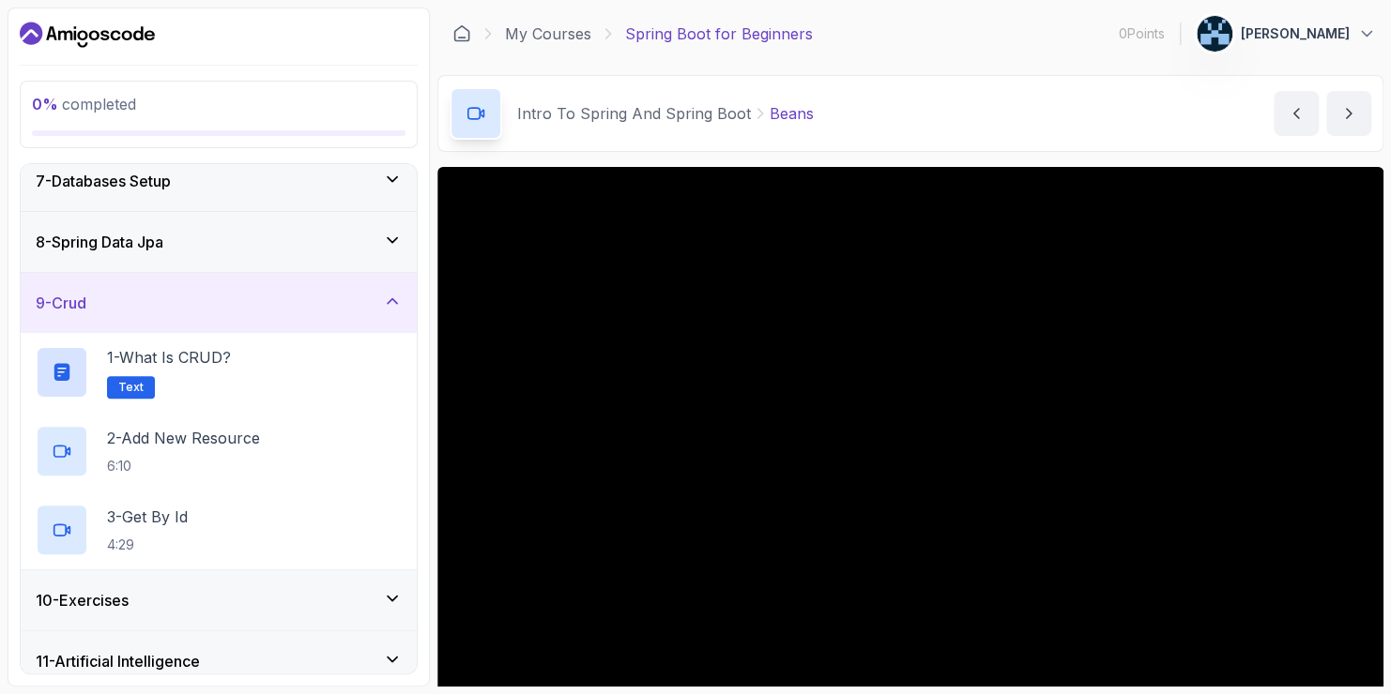
scroll to position [454, 0]
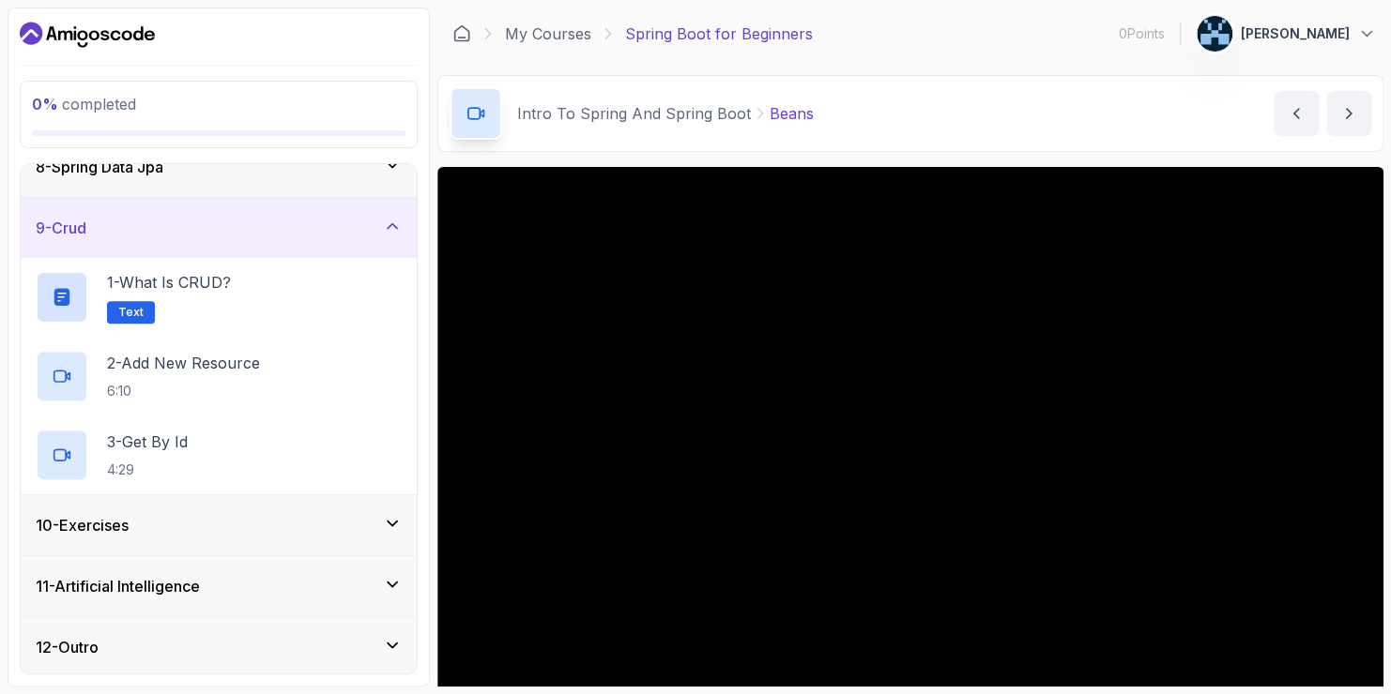
click at [166, 540] on div "10 - Exercises" at bounding box center [219, 525] width 396 height 60
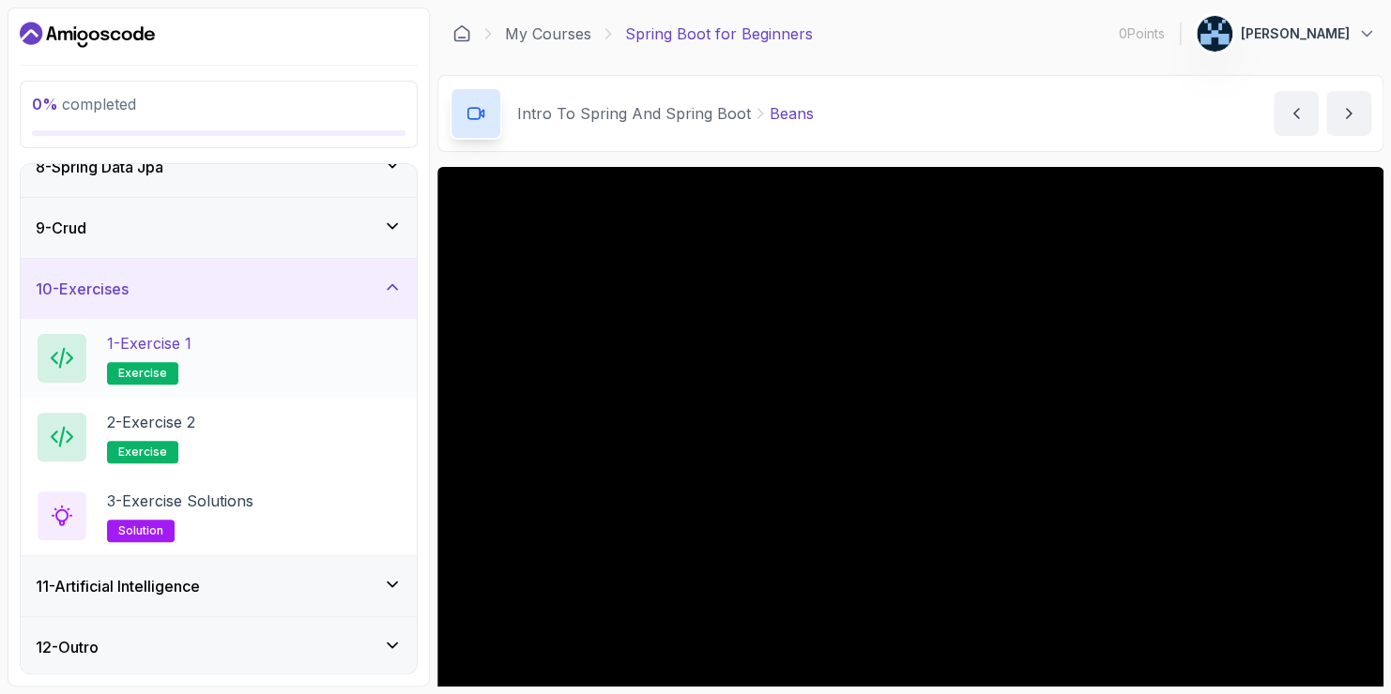
click at [150, 379] on p "exercise" at bounding box center [142, 373] width 71 height 23
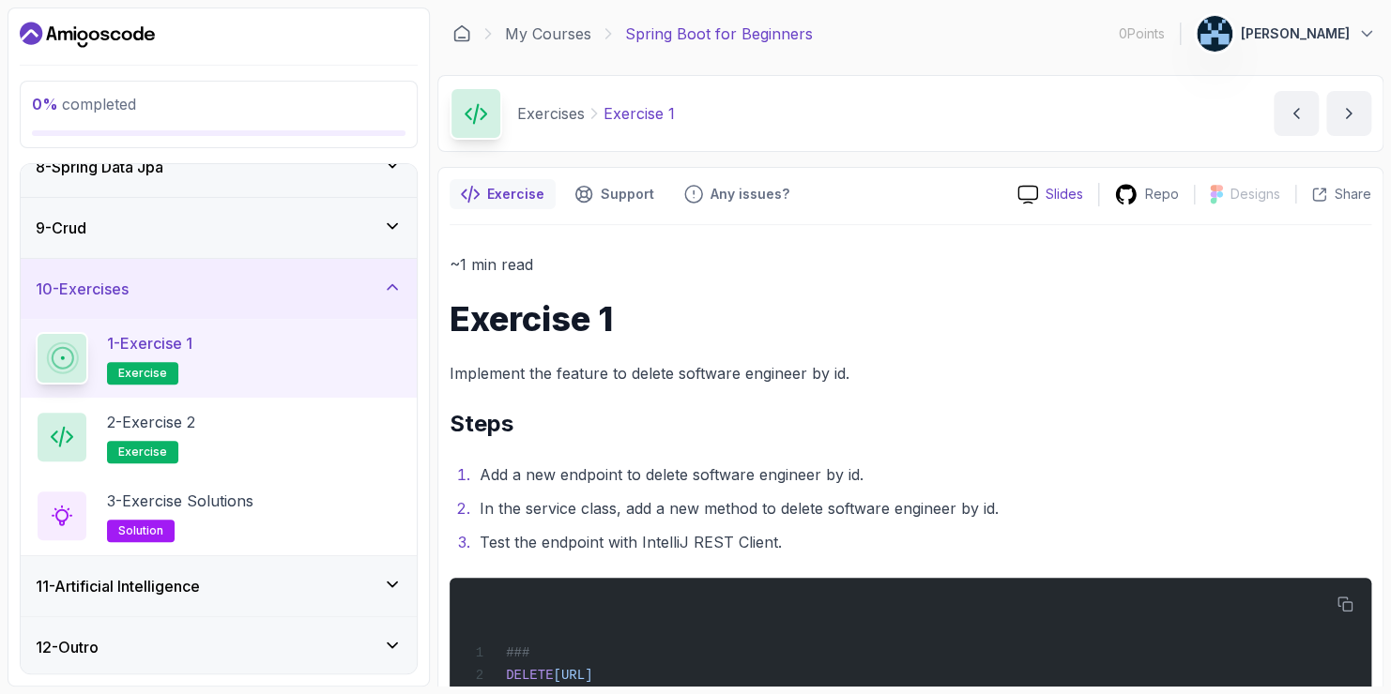
click at [1057, 194] on p "Slides" at bounding box center [1064, 194] width 38 height 19
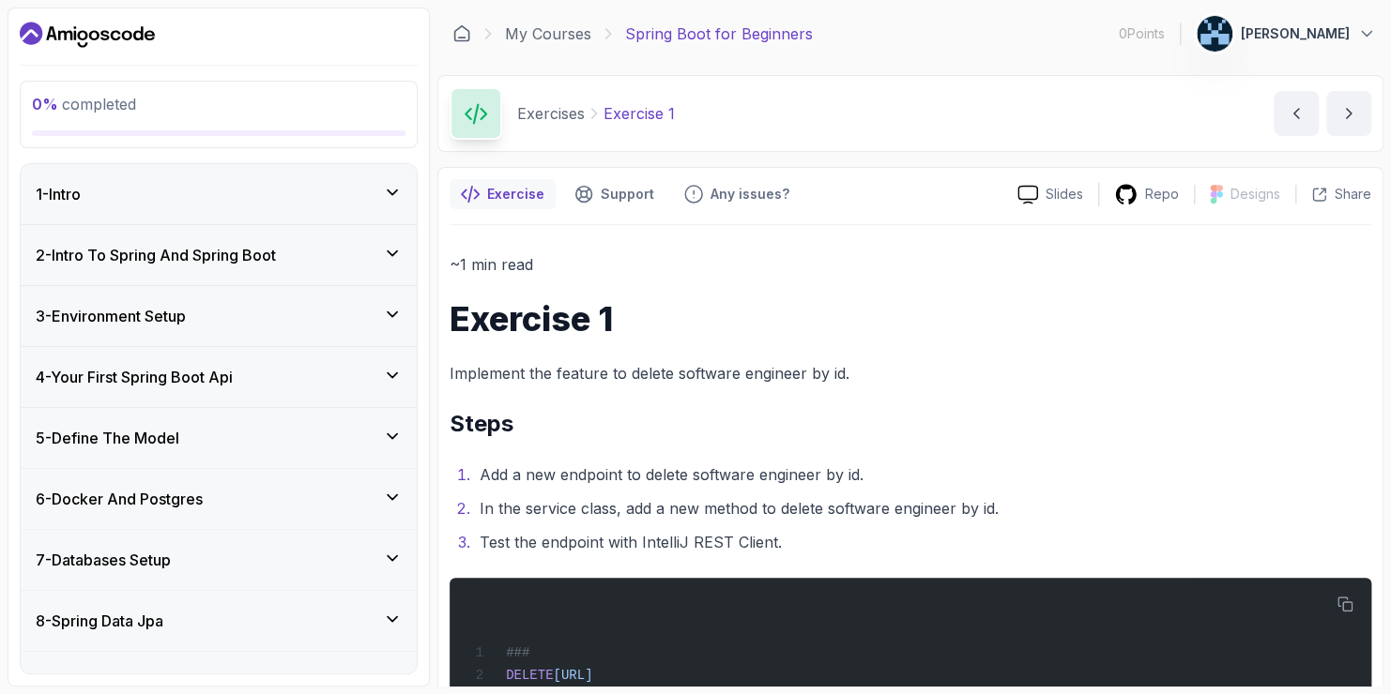
click at [290, 236] on div "2 - Intro To Spring And Spring Boot" at bounding box center [219, 255] width 396 height 60
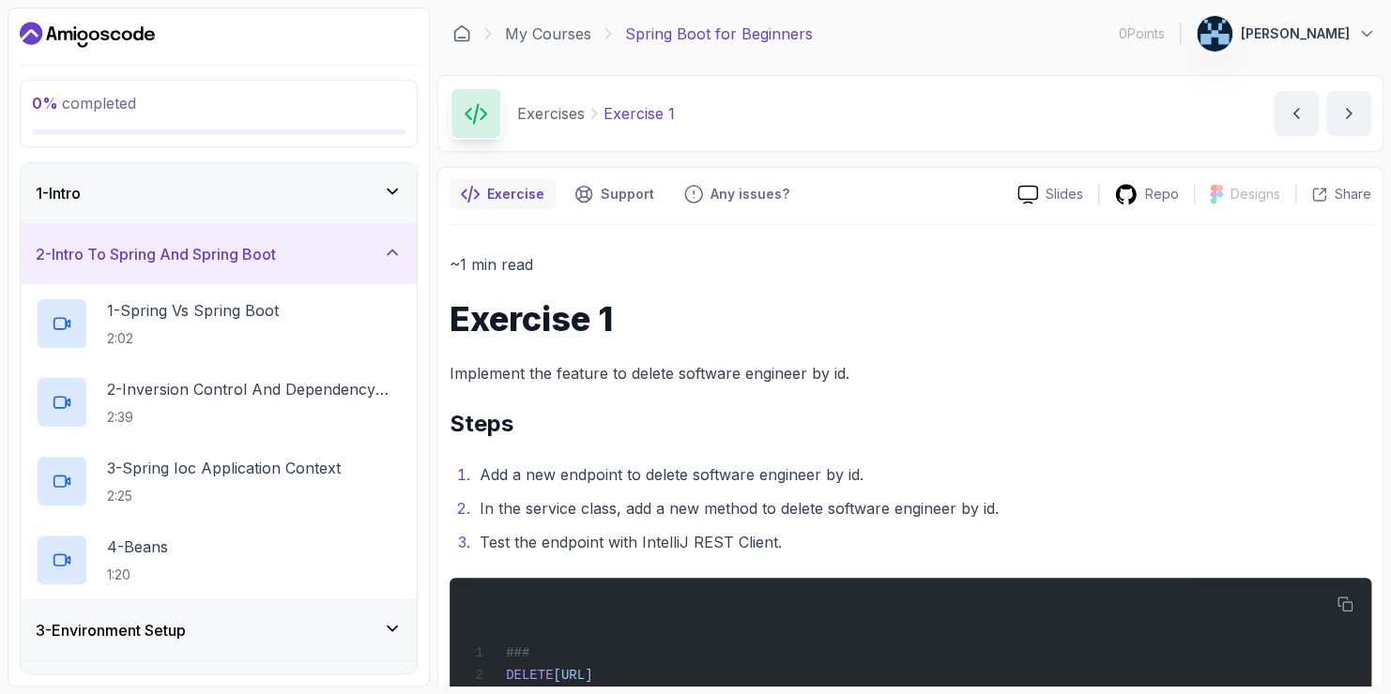
click at [246, 213] on div "1 - Intro" at bounding box center [219, 193] width 396 height 60
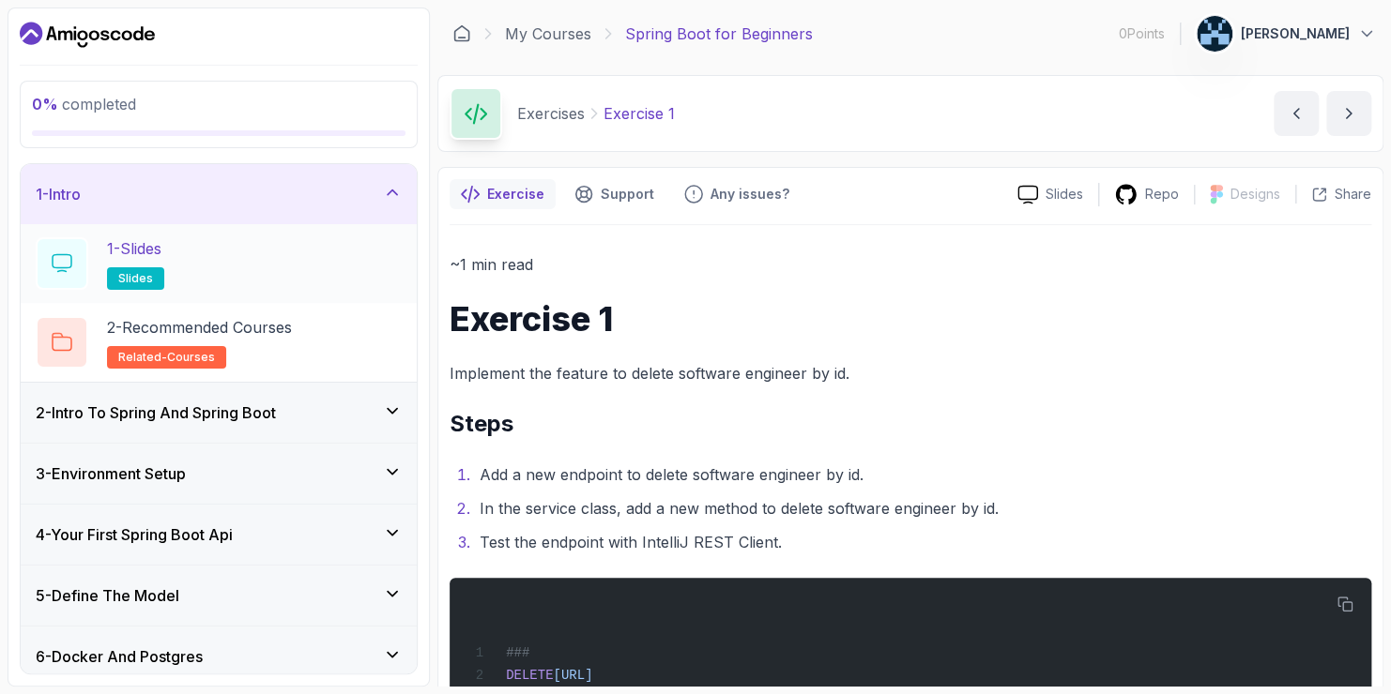
click at [143, 274] on span "slides" at bounding box center [135, 278] width 35 height 15
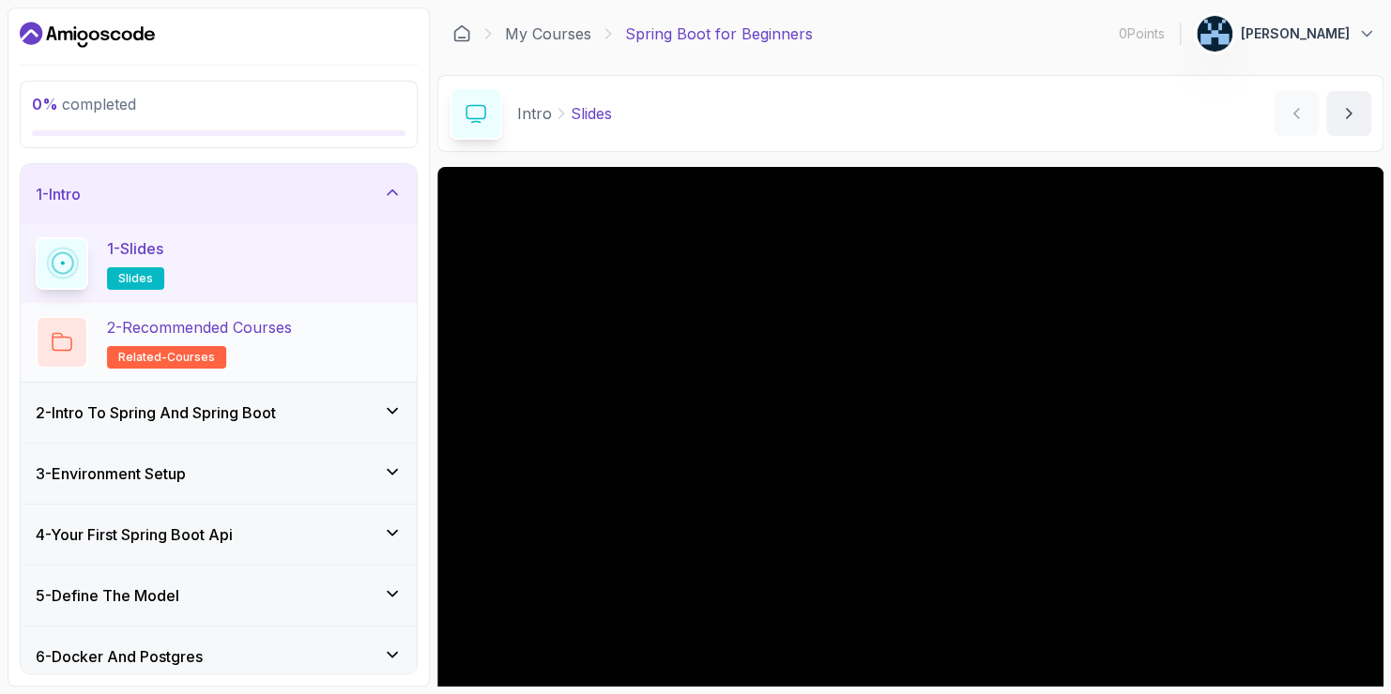
click at [243, 330] on p "2 - Recommended Courses" at bounding box center [199, 327] width 185 height 23
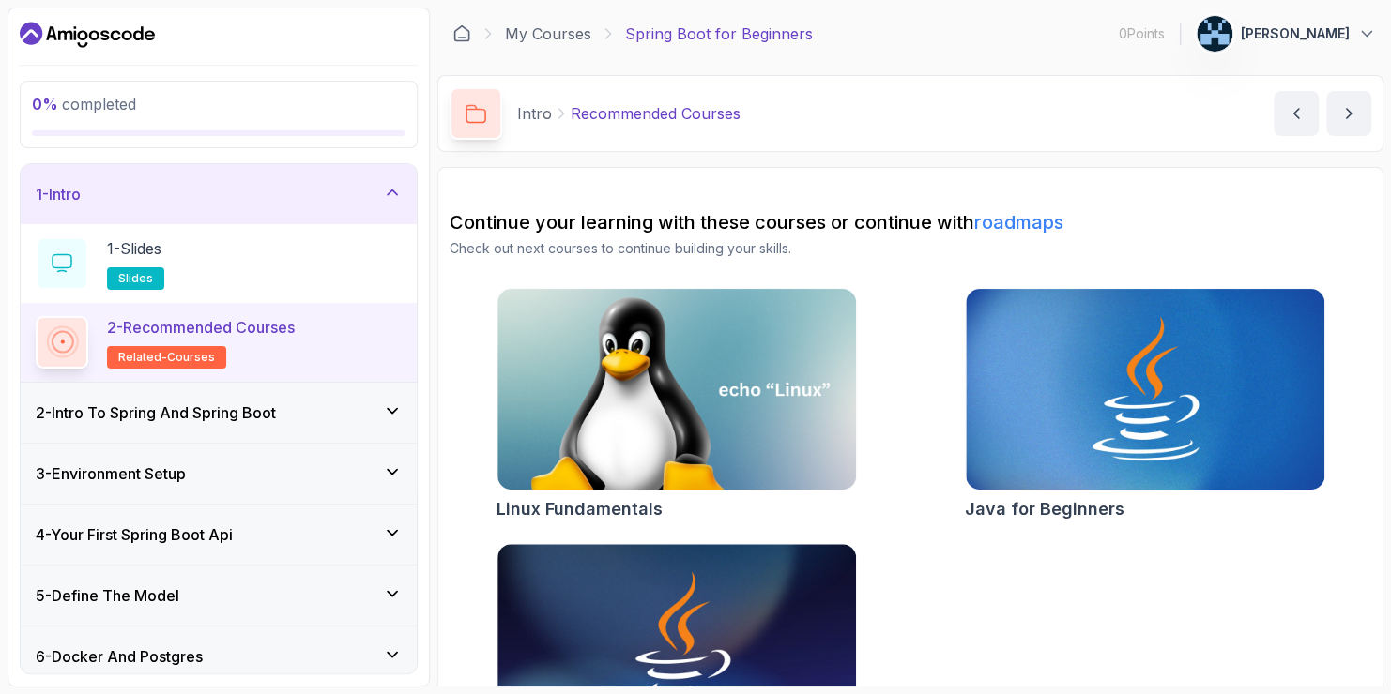
click at [181, 410] on h3 "2 - Intro To Spring And Spring Boot" at bounding box center [156, 413] width 240 height 23
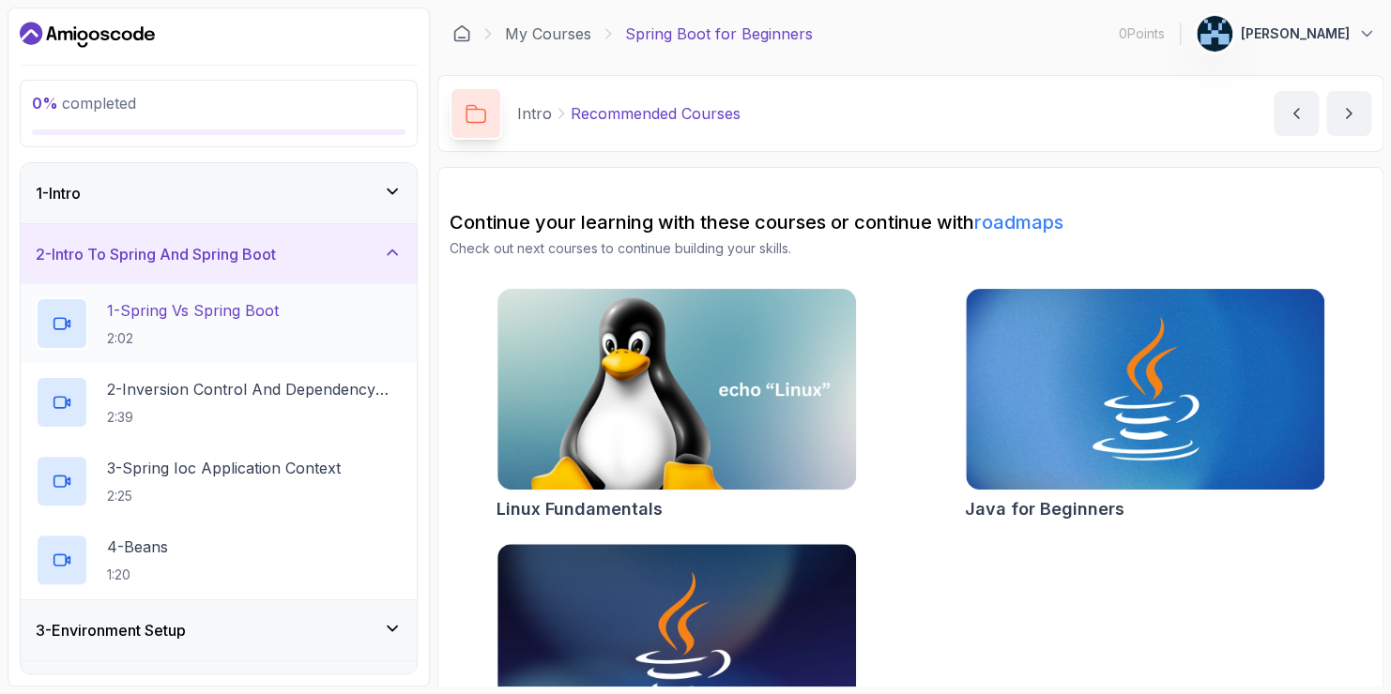
click at [230, 314] on p "1 - Spring Vs Spring Boot" at bounding box center [193, 310] width 172 height 23
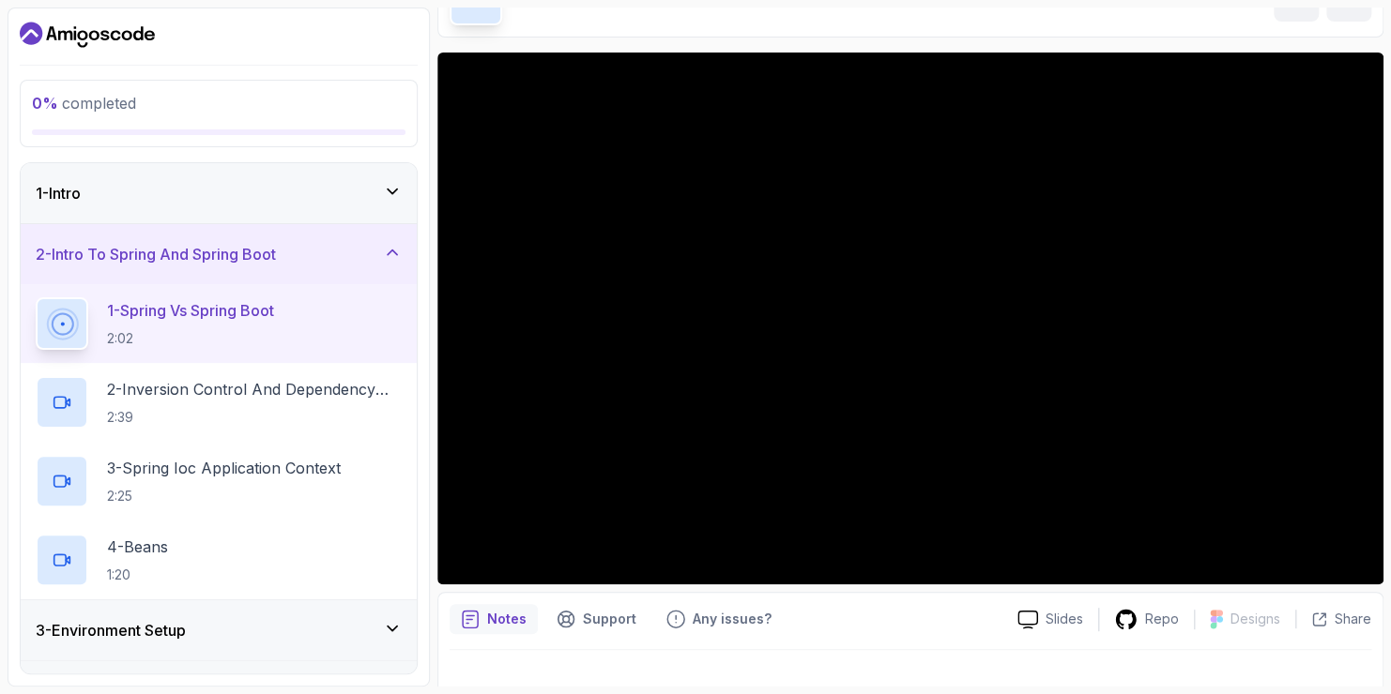
scroll to position [130, 0]
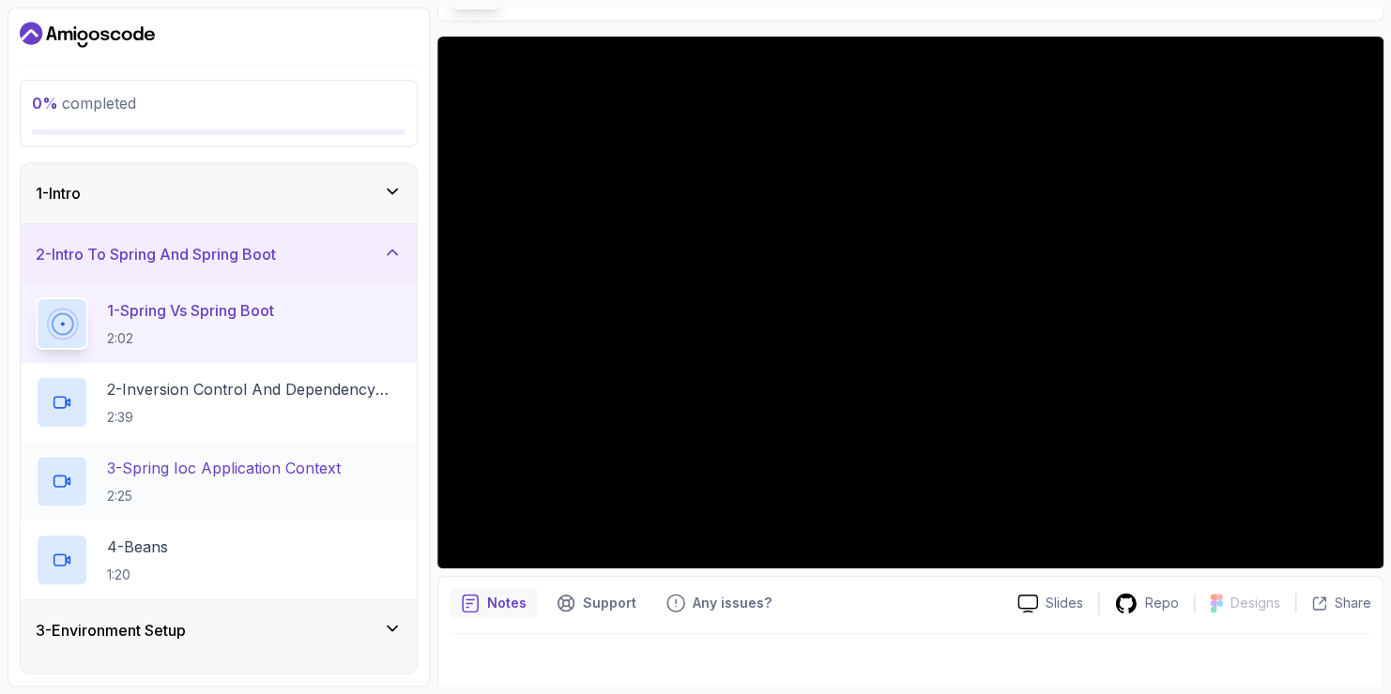
click at [204, 474] on p "3 - Spring Ioc Application Context" at bounding box center [224, 468] width 234 height 23
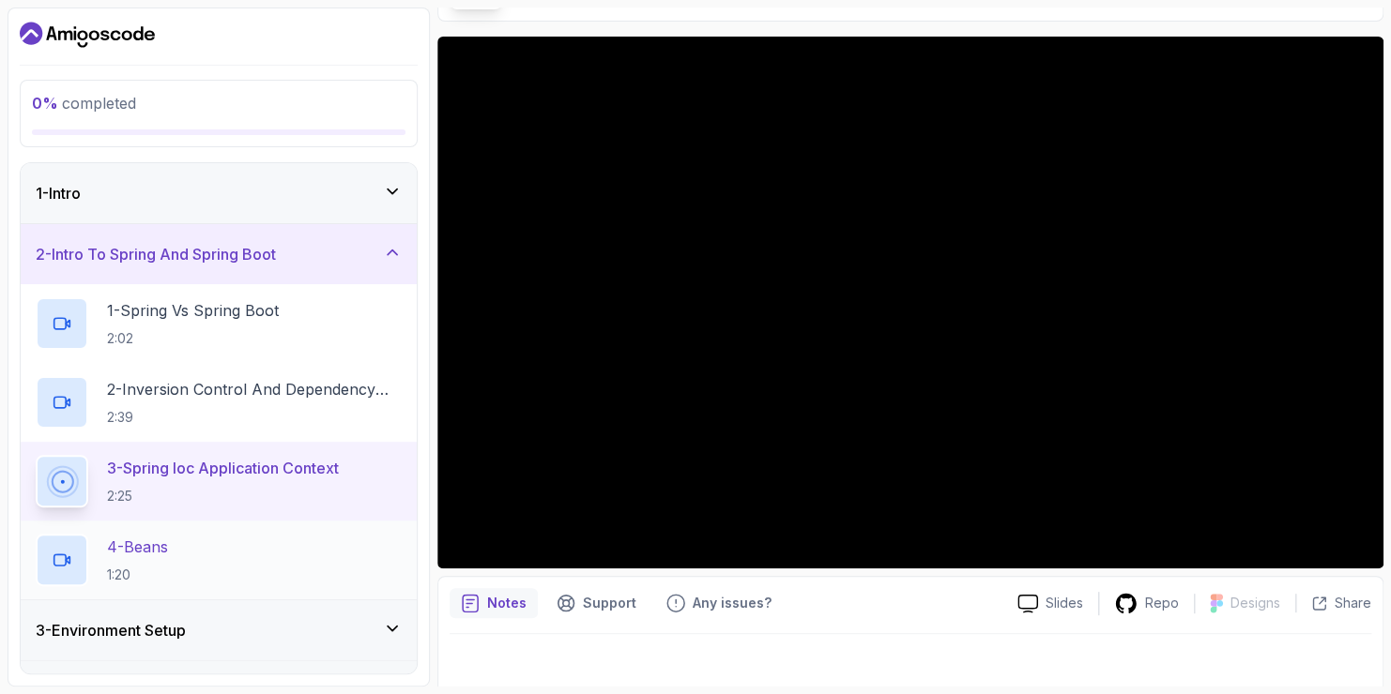
click at [149, 548] on p "4 - Beans" at bounding box center [137, 547] width 61 height 23
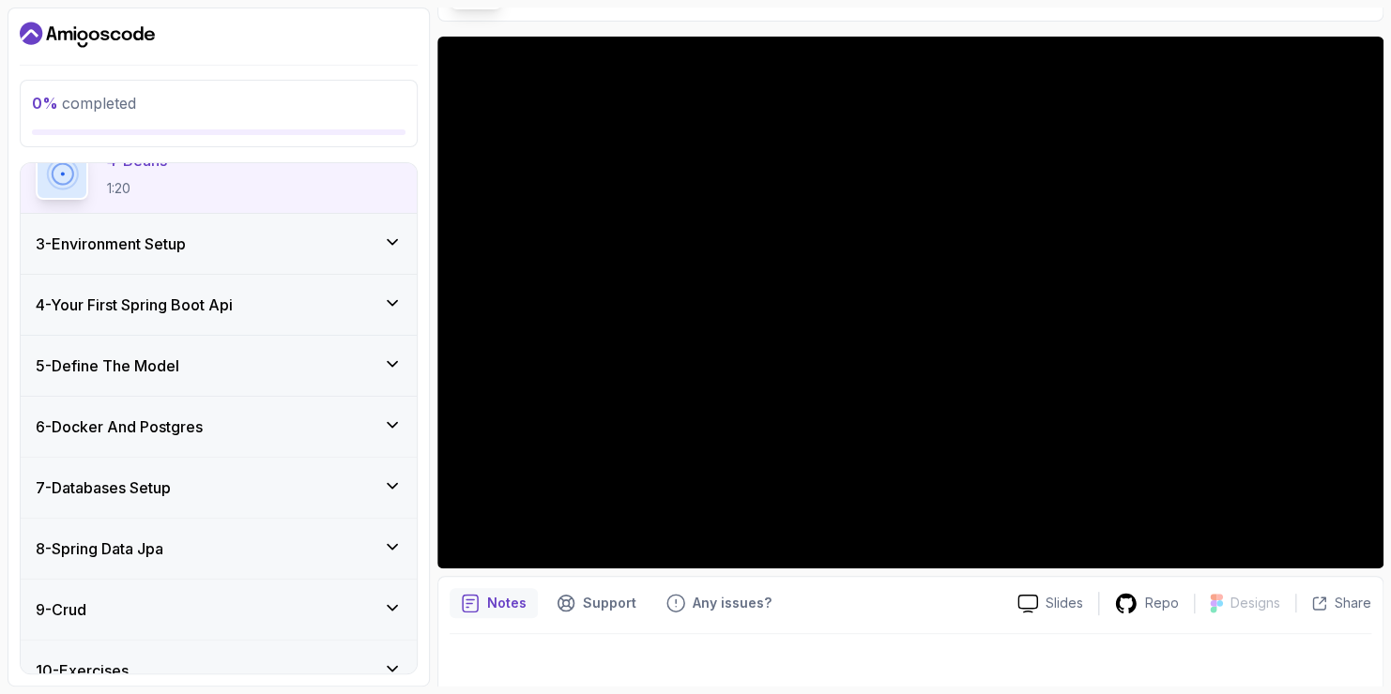
scroll to position [385, 0]
click at [241, 482] on div "7 - Databases Setup" at bounding box center [219, 490] width 366 height 23
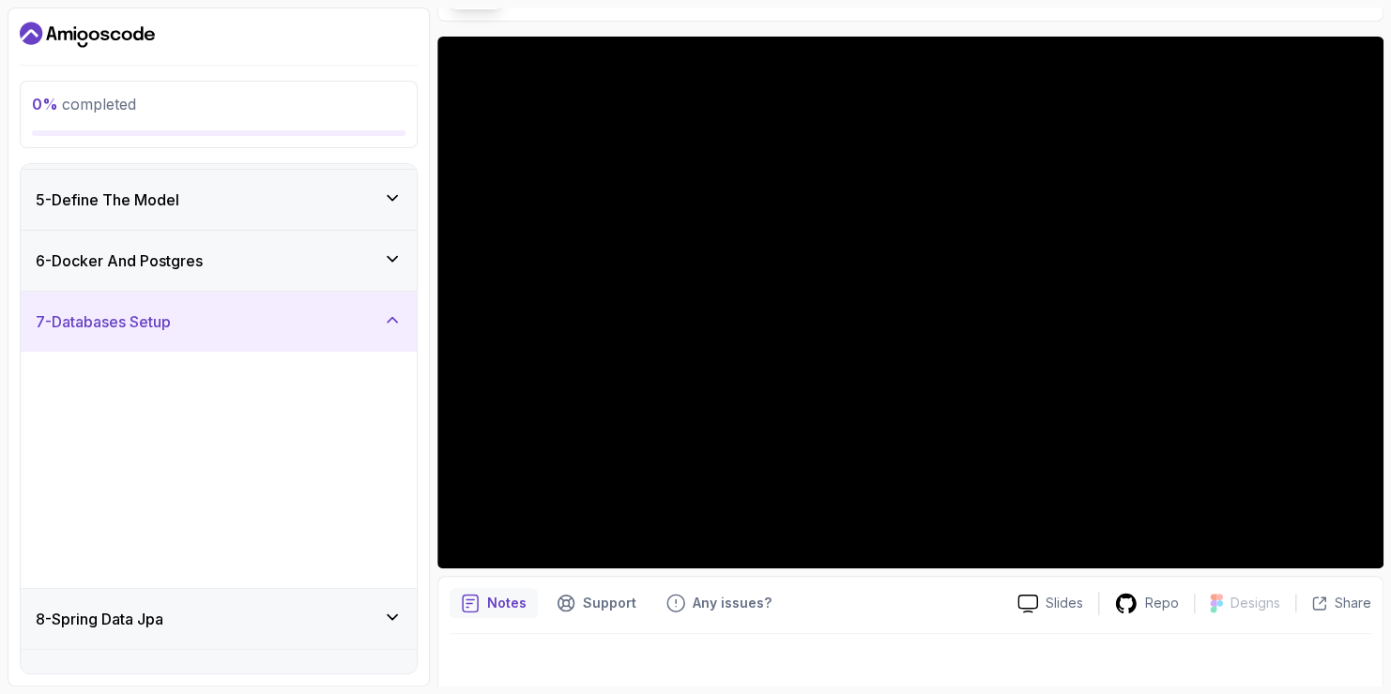
scroll to position [218, 0]
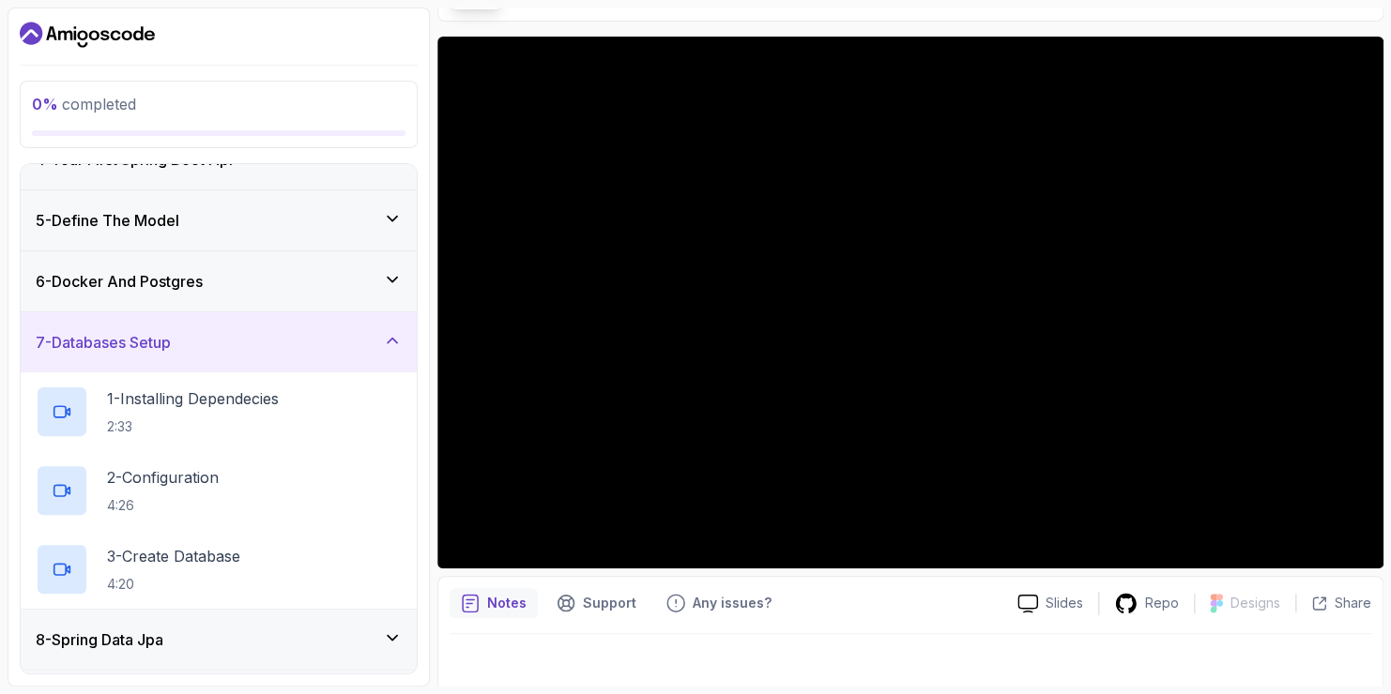
click at [272, 259] on div "6 - Docker And Postgres" at bounding box center [219, 281] width 396 height 60
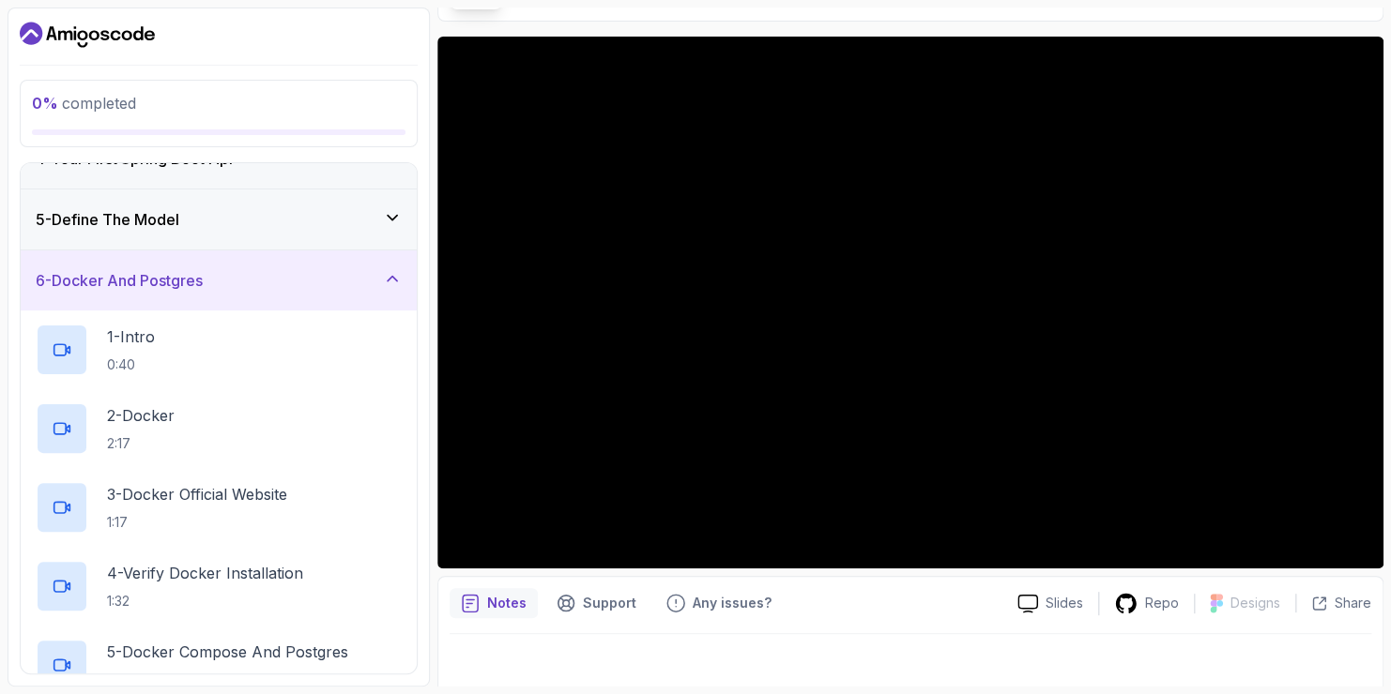
click at [317, 222] on div "5 - Define The Model" at bounding box center [219, 219] width 366 height 23
